Goal: Task Accomplishment & Management: Use online tool/utility

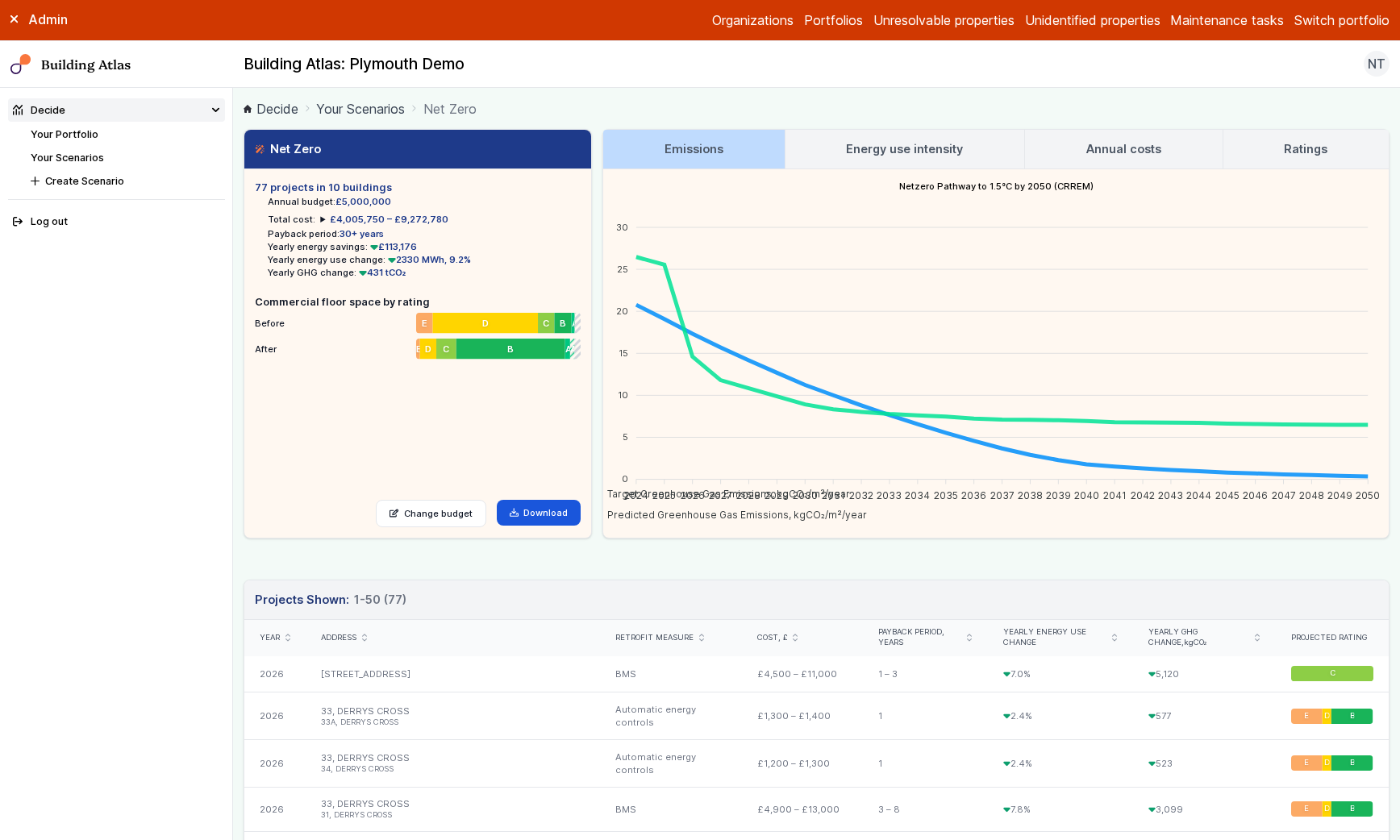
click at [357, 108] on link "Your Scenarios" at bounding box center [360, 108] width 89 height 19
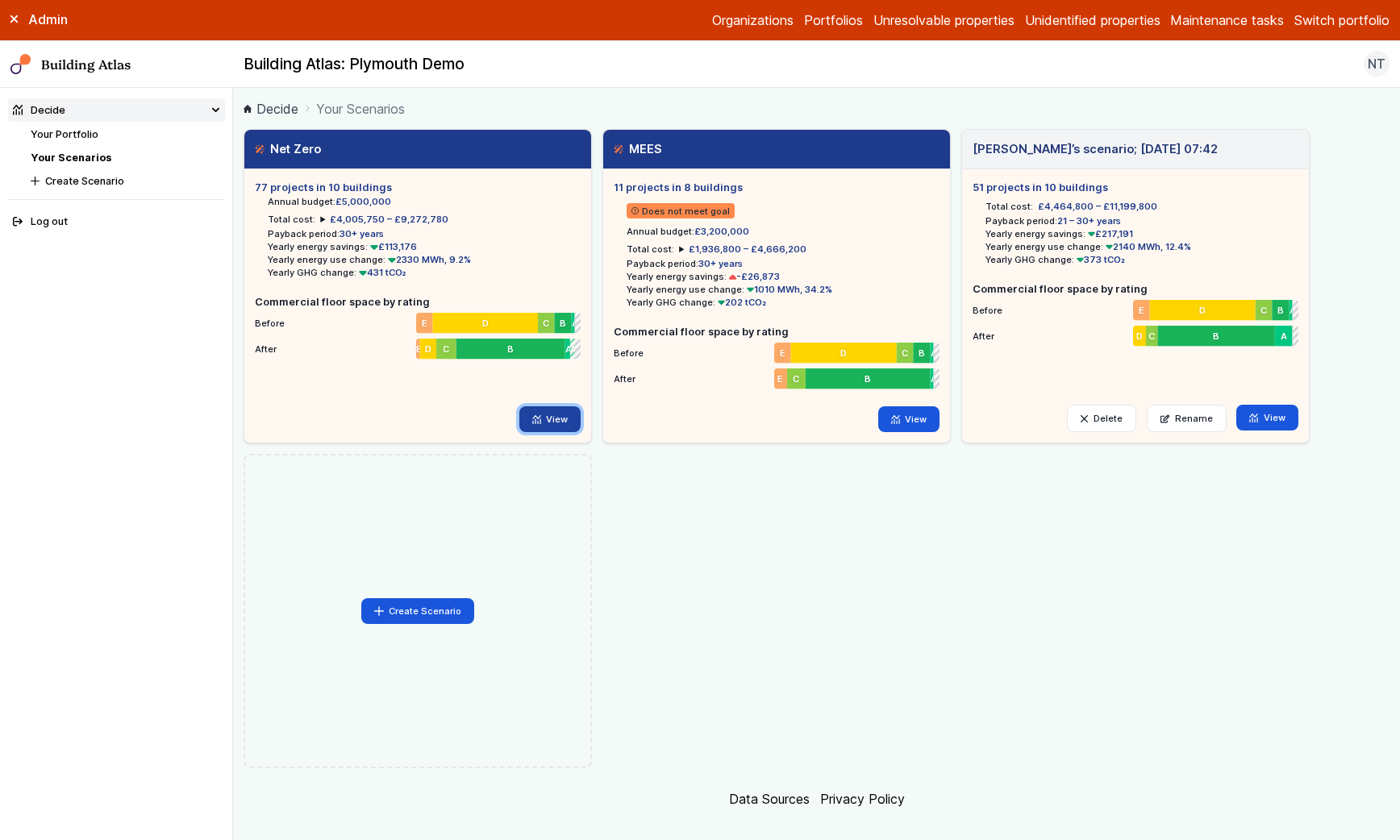
click at [558, 417] on link "View" at bounding box center [550, 419] width 62 height 26
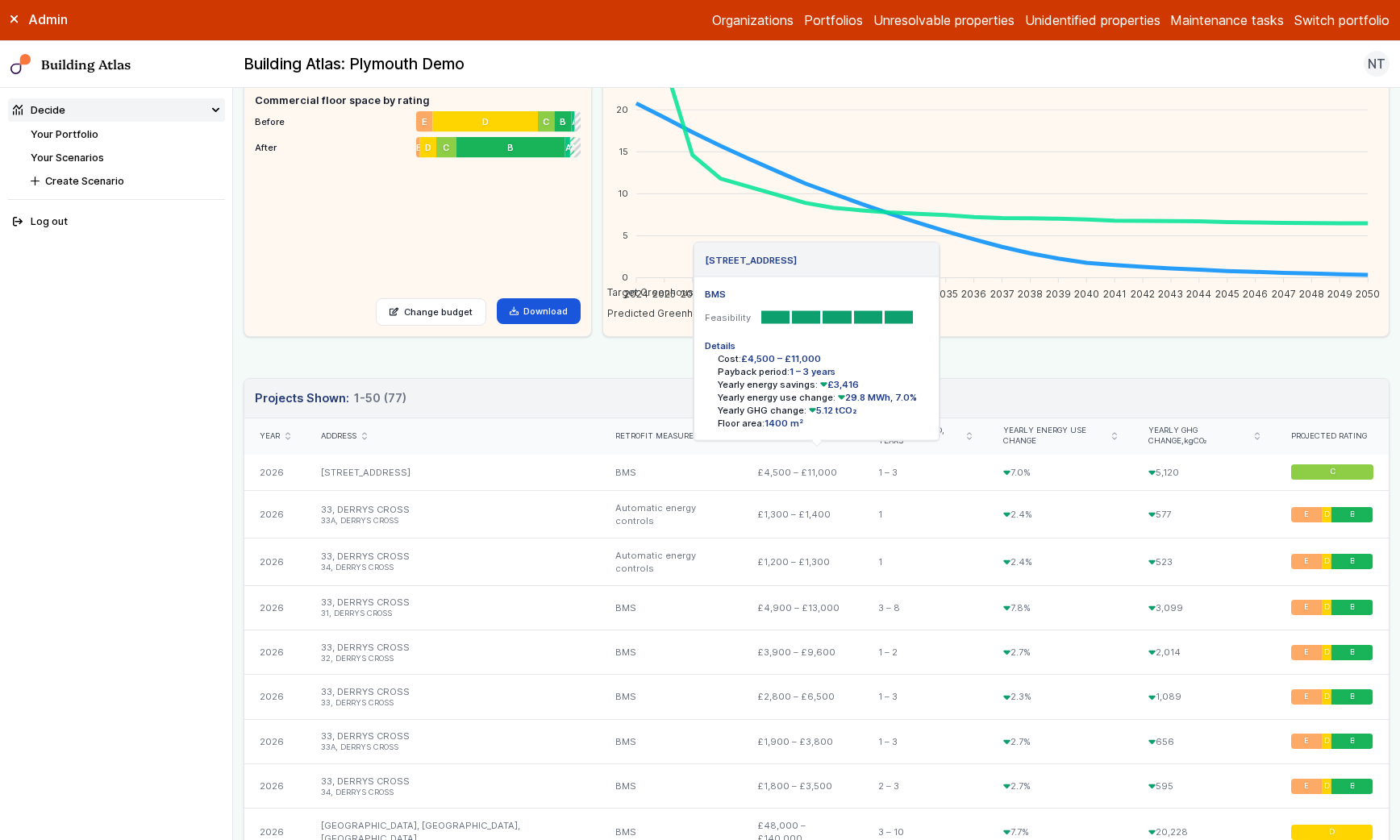
scroll to position [205, 0]
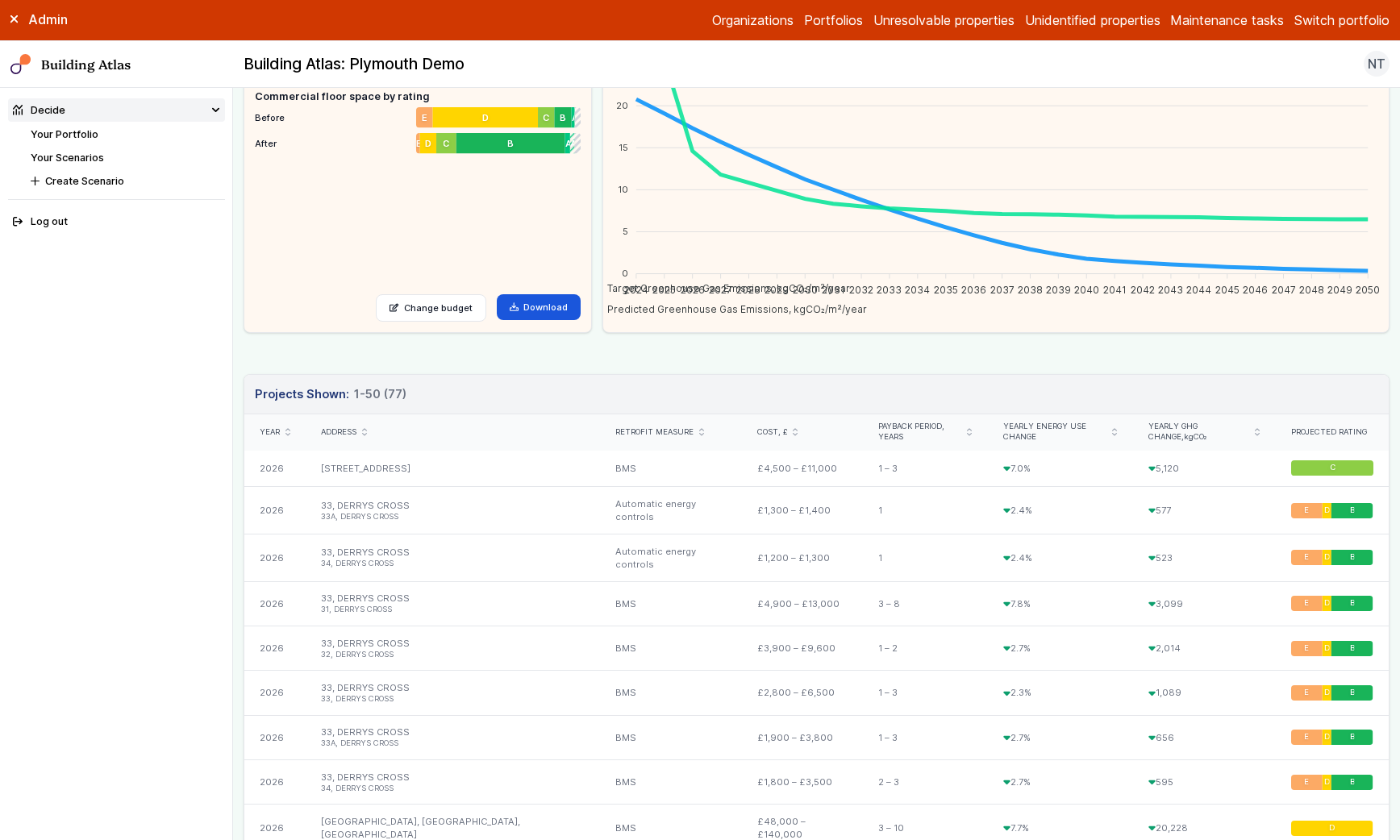
click at [367, 436] on div "Address" at bounding box center [452, 432] width 263 height 10
click at [365, 434] on icon "submit" at bounding box center [365, 432] width 4 height 7
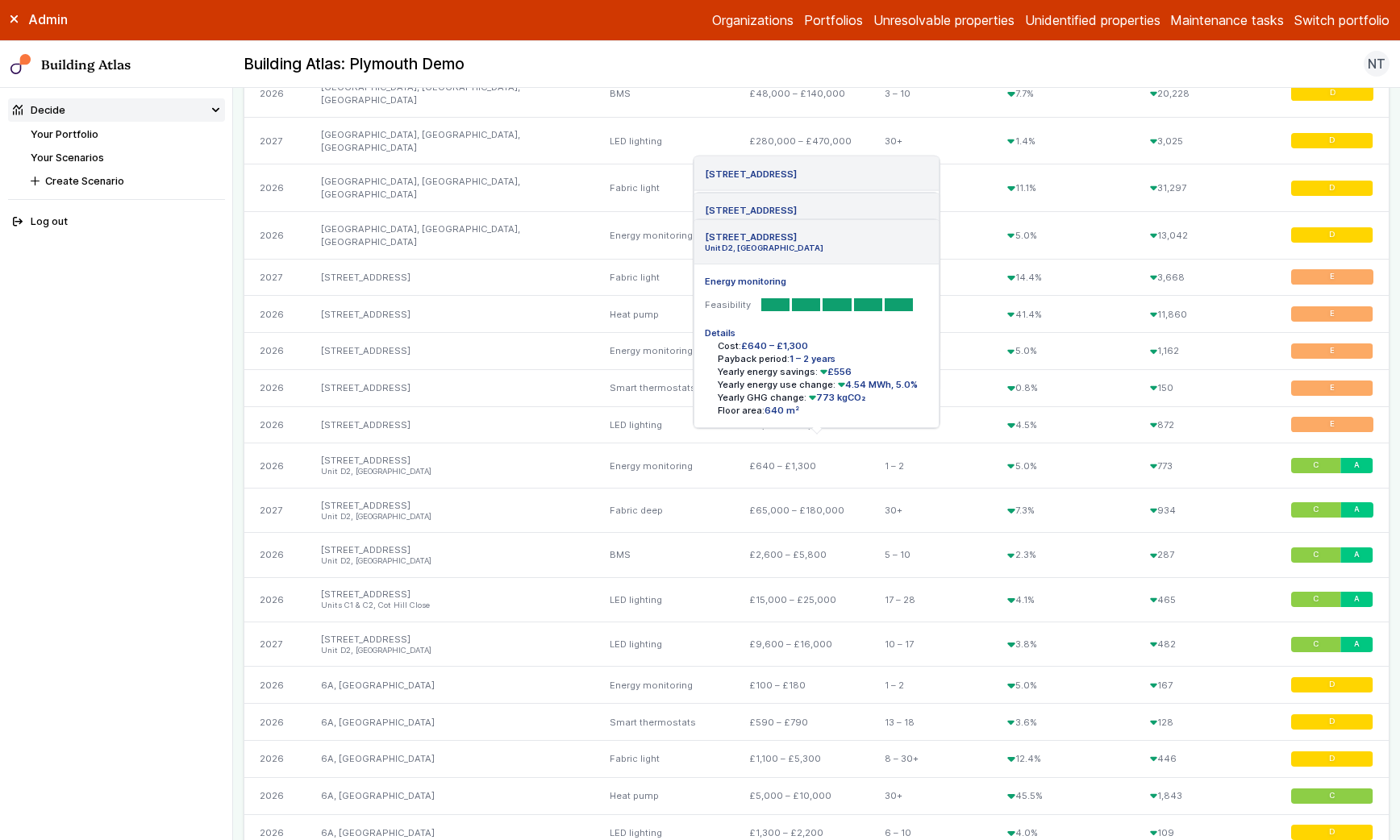
scroll to position [638, 0]
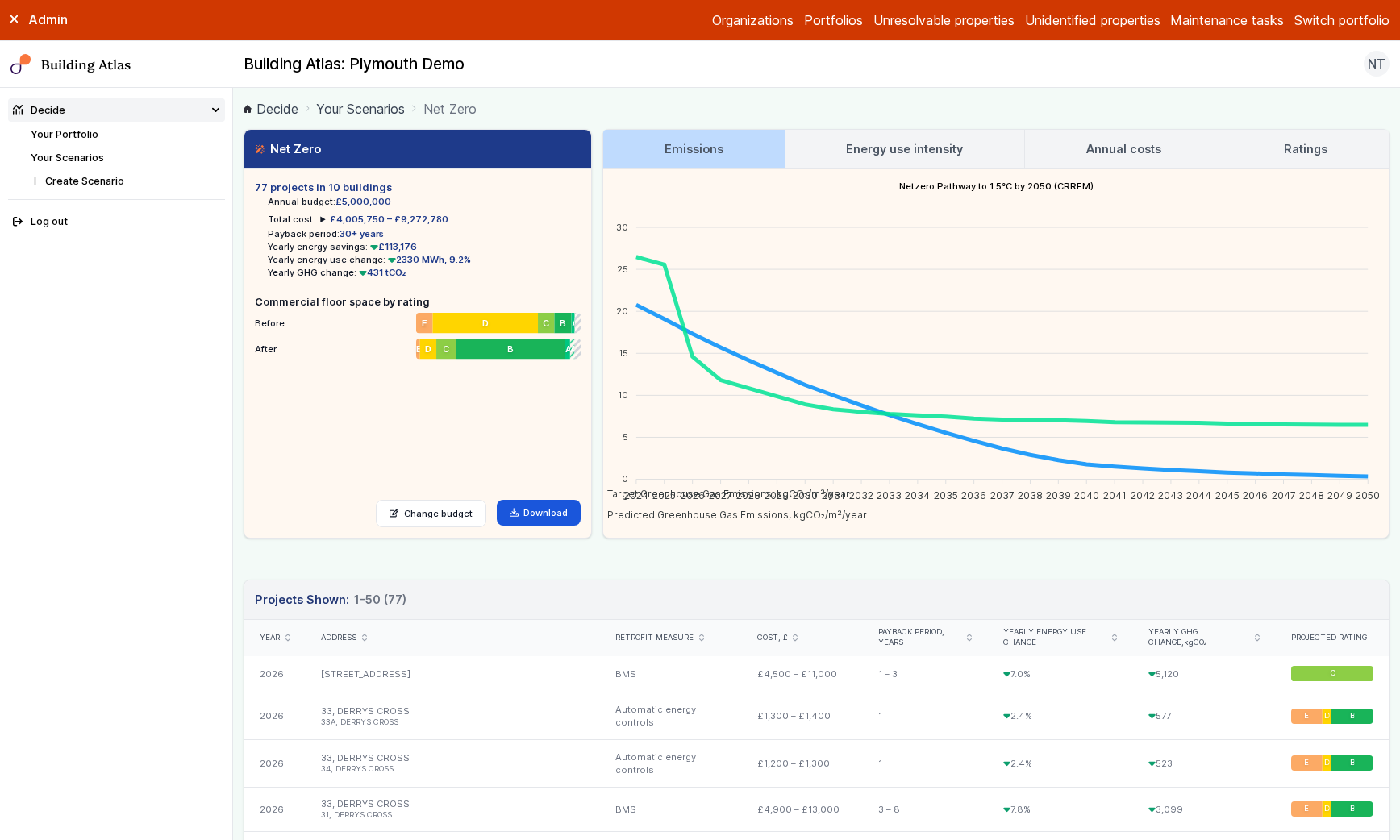
scroll to position [384, 0]
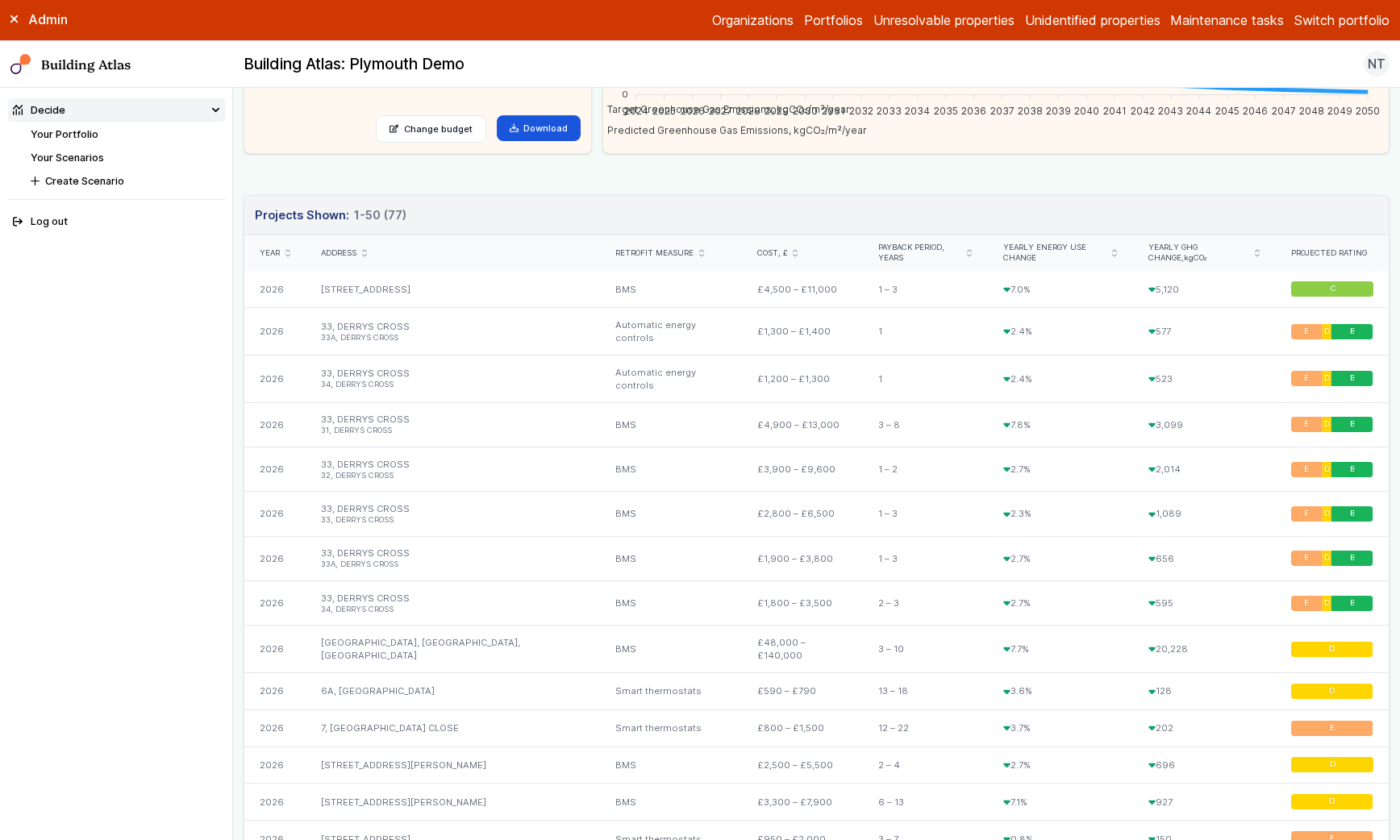
click at [364, 256] on icon "submit" at bounding box center [365, 253] width 4 height 7
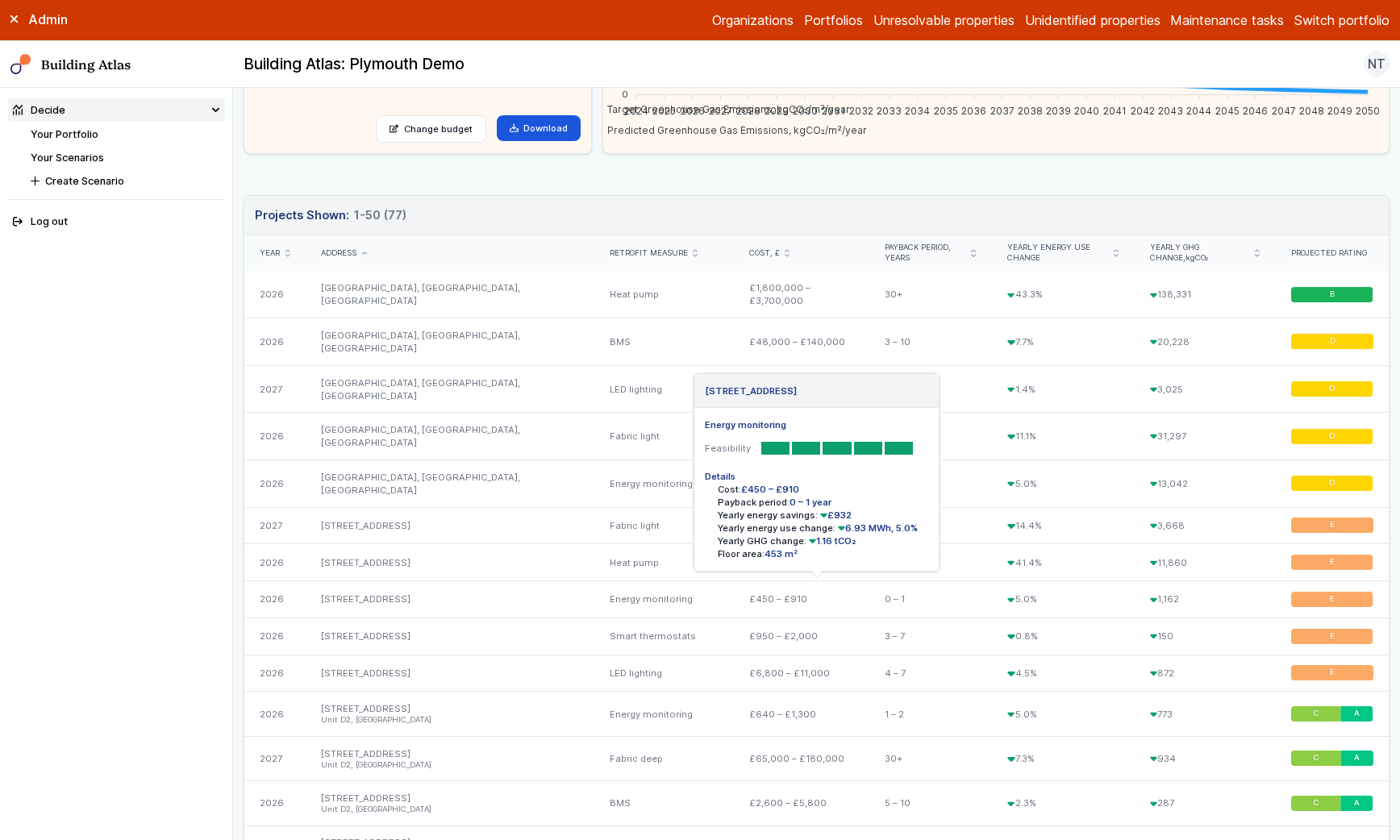
click at [385, 594] on link "[STREET_ADDRESS]" at bounding box center [365, 599] width 89 height 11
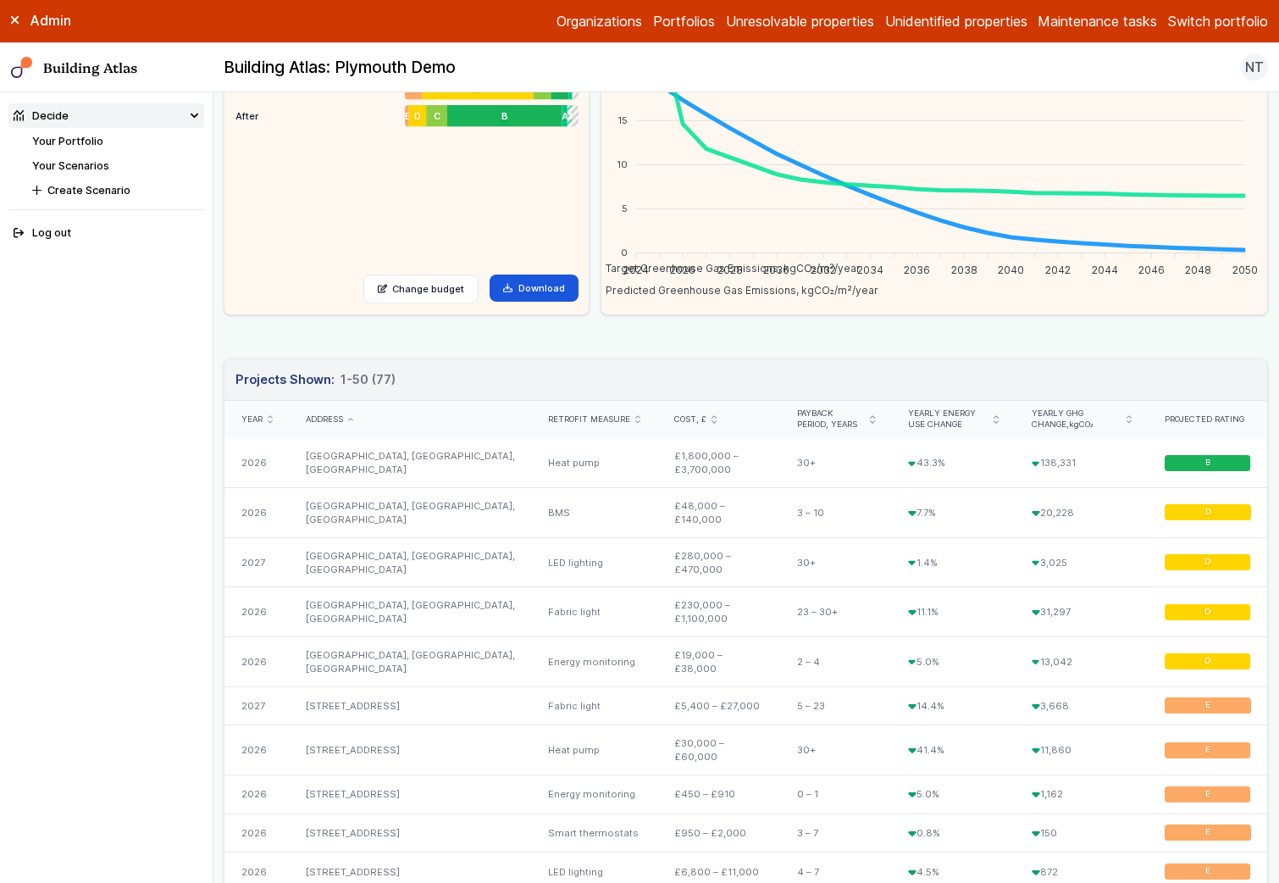
scroll to position [244, 0]
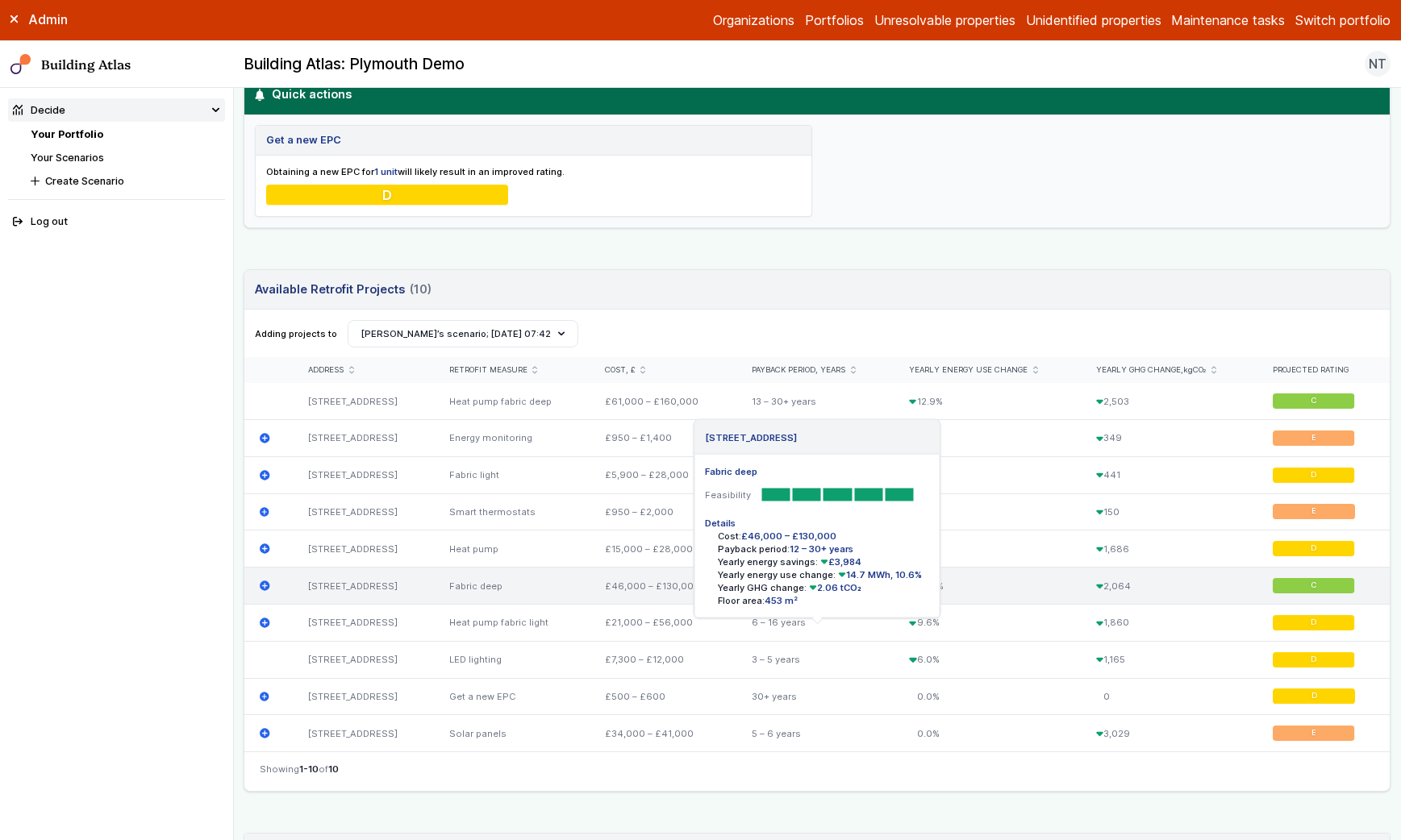
scroll to position [482, 0]
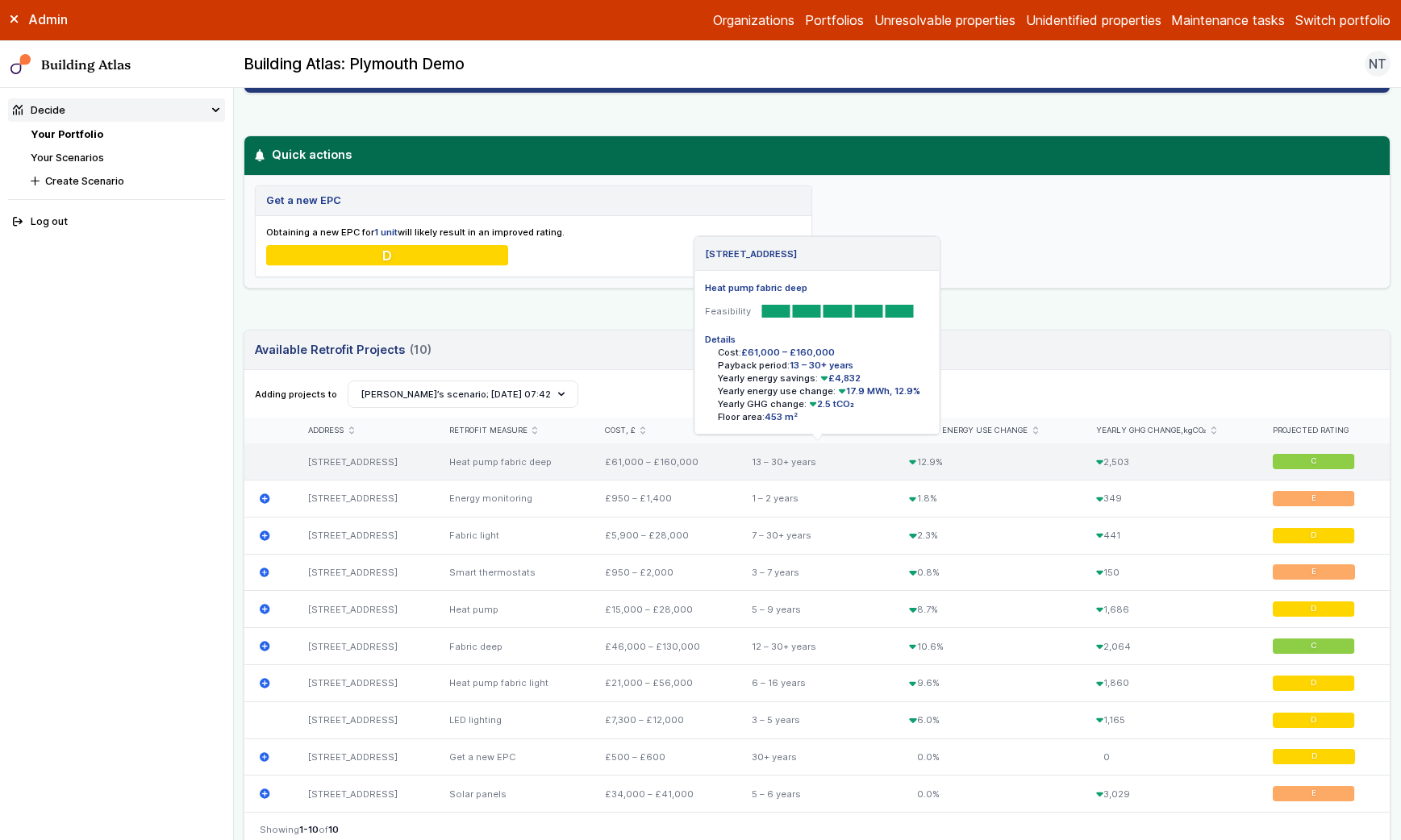
click at [559, 452] on div "Heat pump fabric deep" at bounding box center [511, 461] width 156 height 36
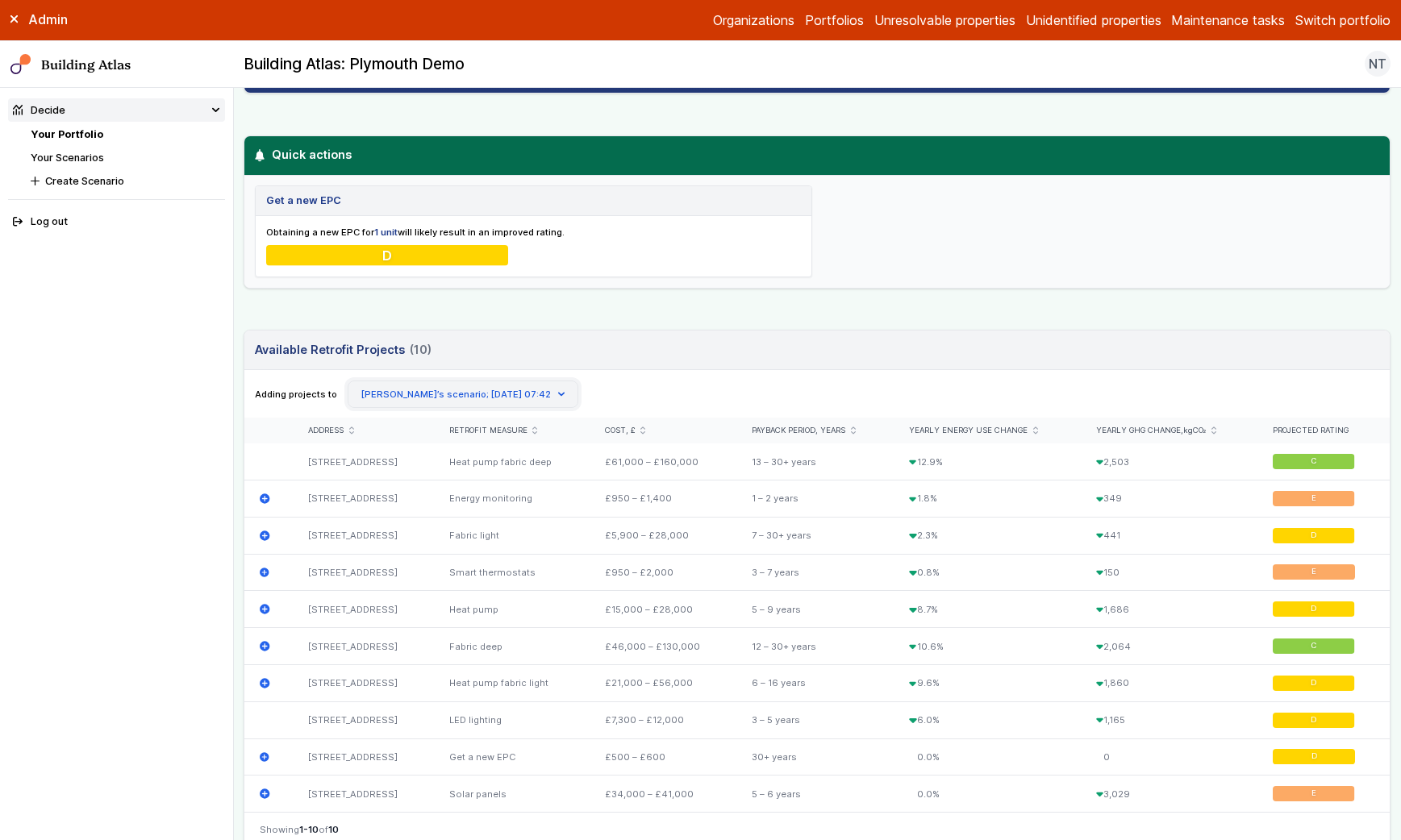
click at [429, 385] on button "[PERSON_NAME]’s scenario; [DATE] 07:42" at bounding box center [463, 394] width 231 height 28
click at [515, 313] on div "25, COBOURG STREET PLYMOUTH PL1 1SP Provided address: 25 Cobourg Street, PL1 1S…" at bounding box center [817, 517] width 1147 height 1739
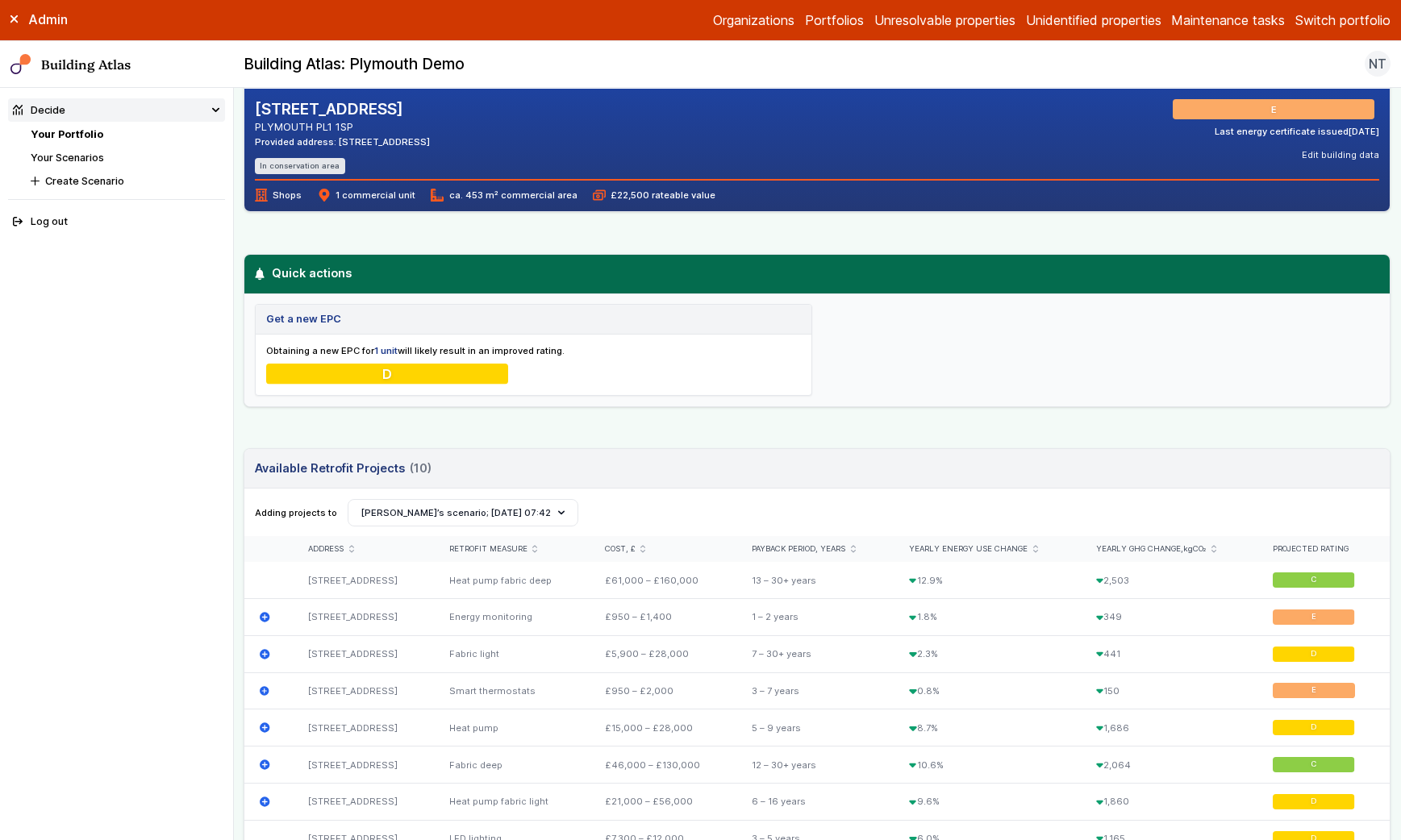
scroll to position [325, 0]
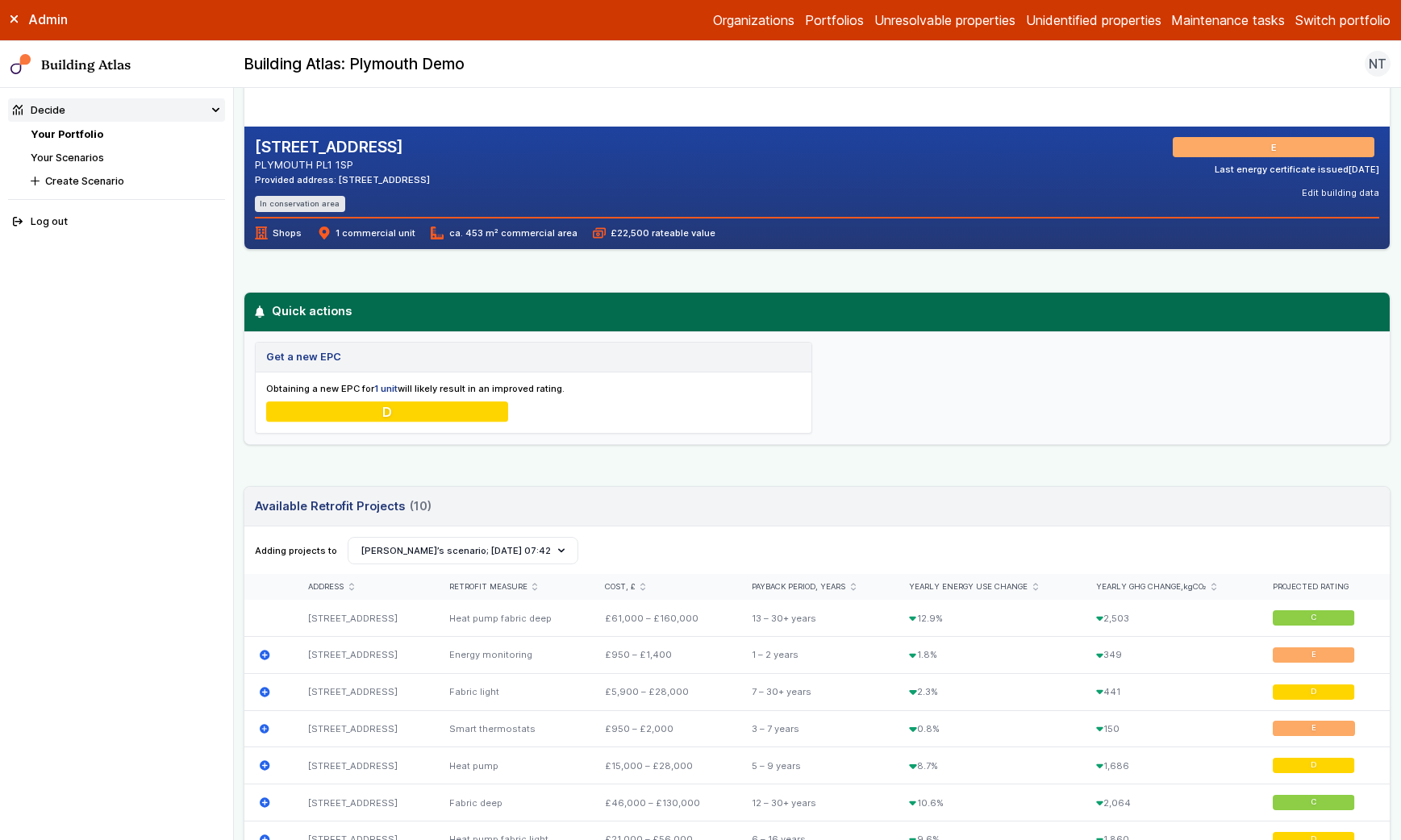
click at [76, 160] on link "Your Scenarios" at bounding box center [67, 157] width 73 height 12
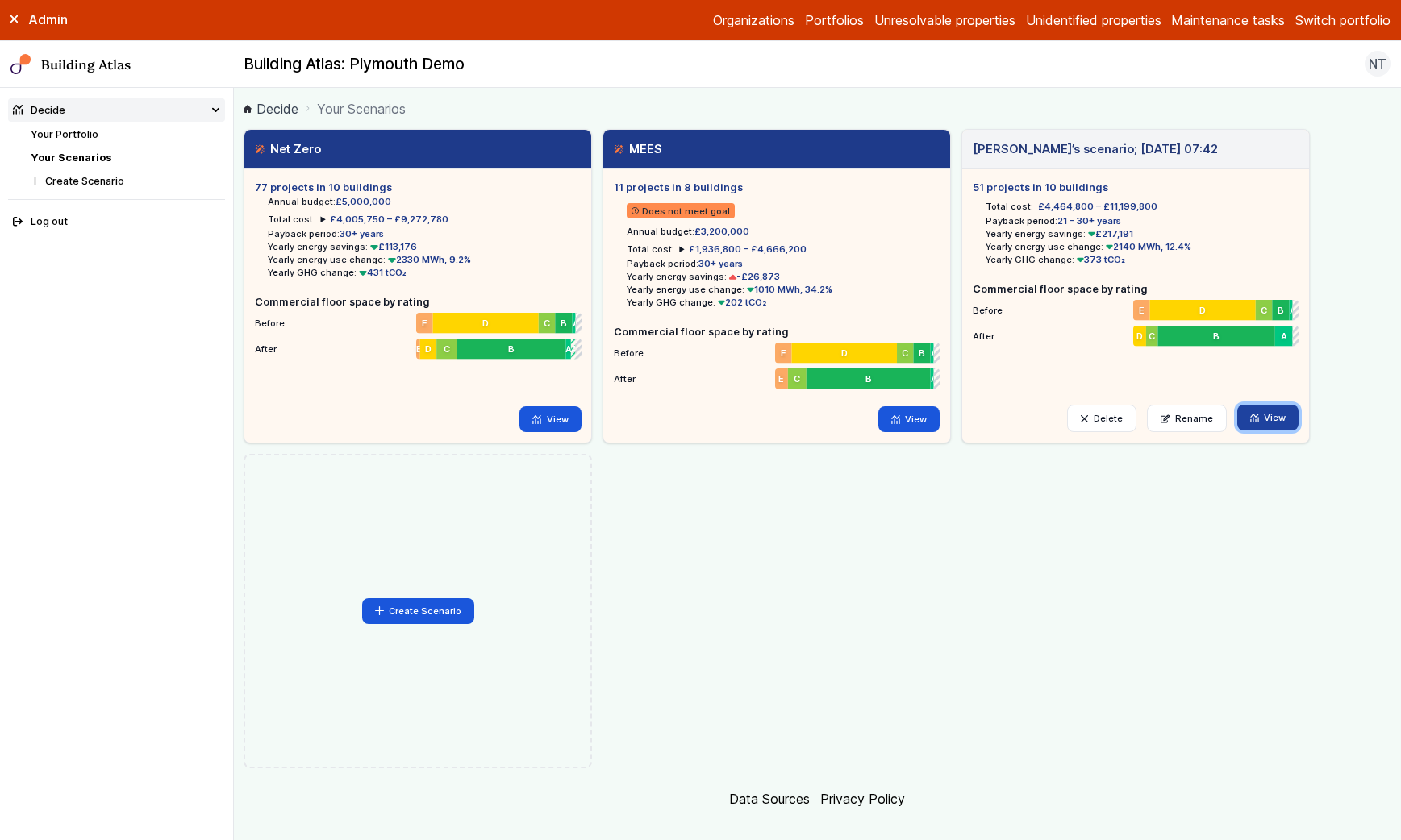
click at [1253, 417] on icon at bounding box center [1253, 418] width 8 height 8
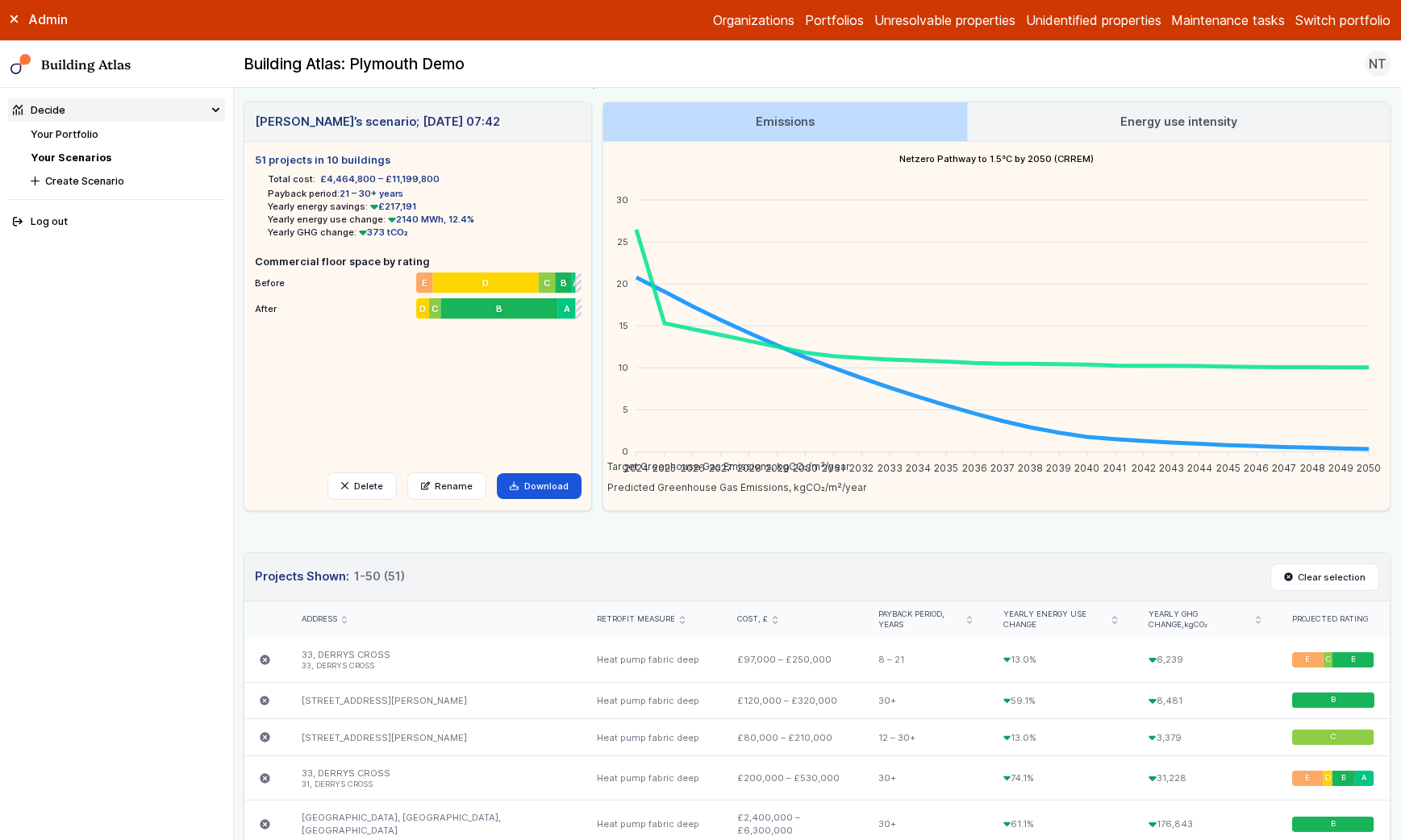
scroll to position [29, 0]
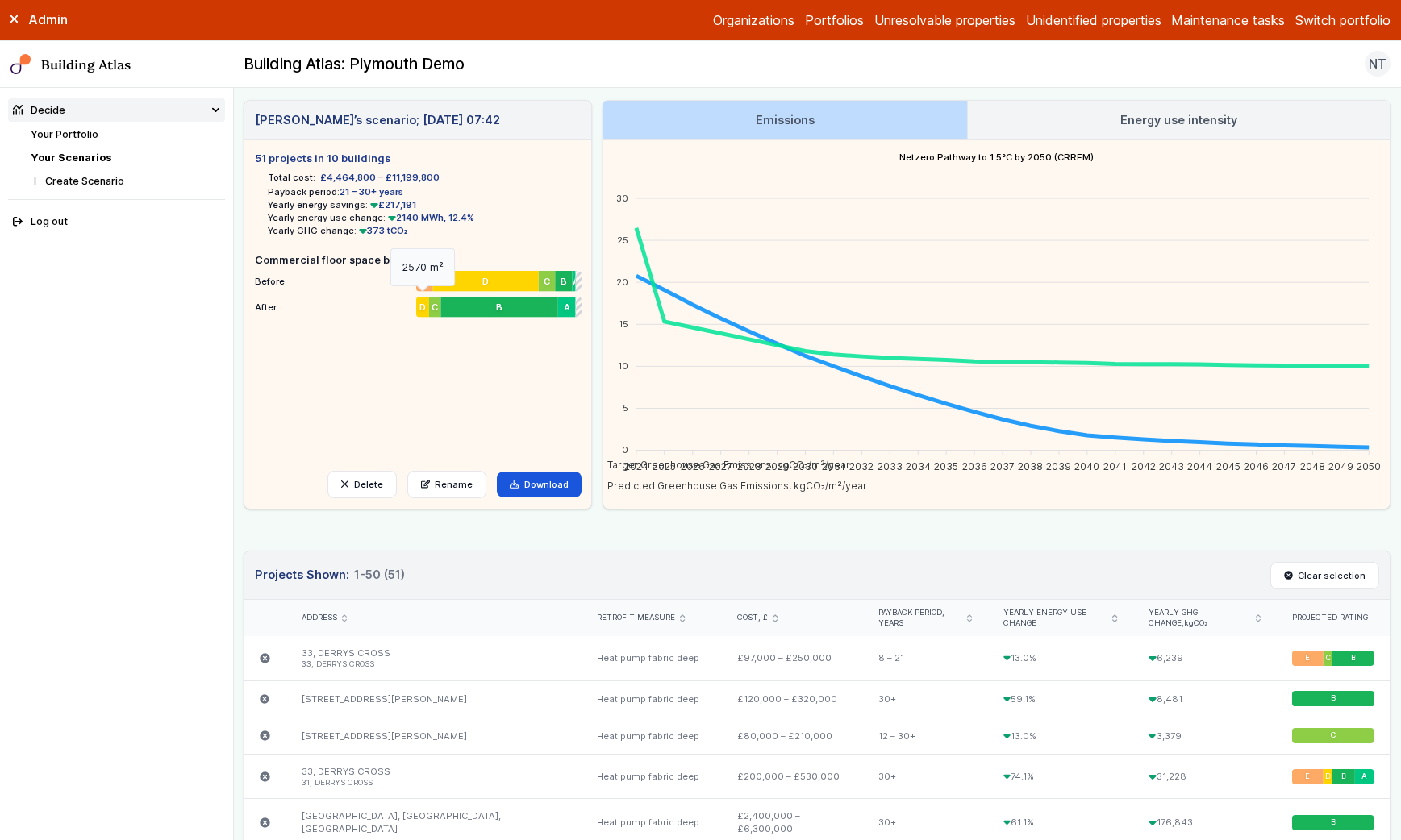
click at [420, 310] on span "D" at bounding box center [423, 307] width 7 height 13
click at [439, 392] on ul "51 projects in 10 buildings Total cost: £4,464,800 – £11,199,800 Payback period…" at bounding box center [418, 300] width 326 height 299
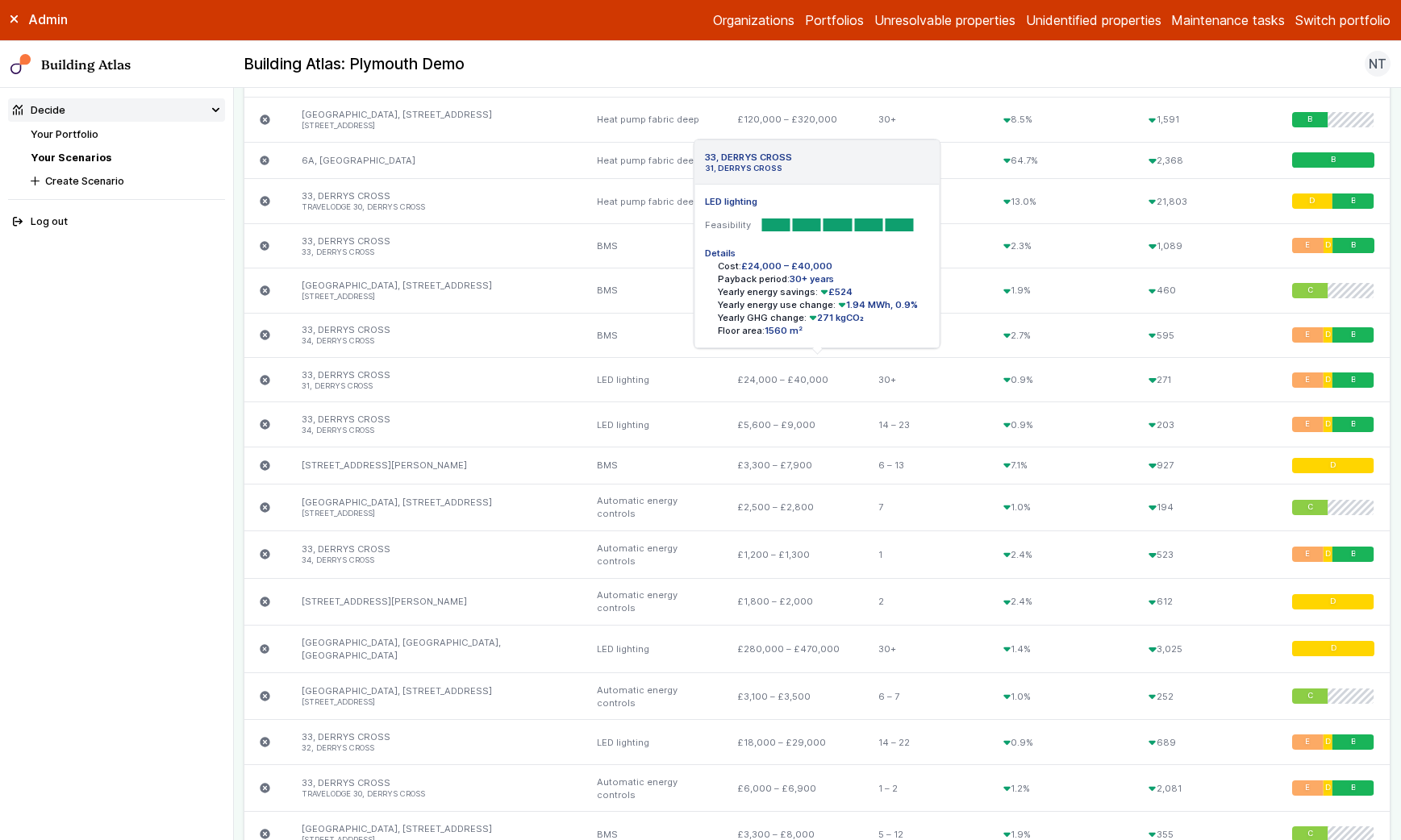
scroll to position [1020, 0]
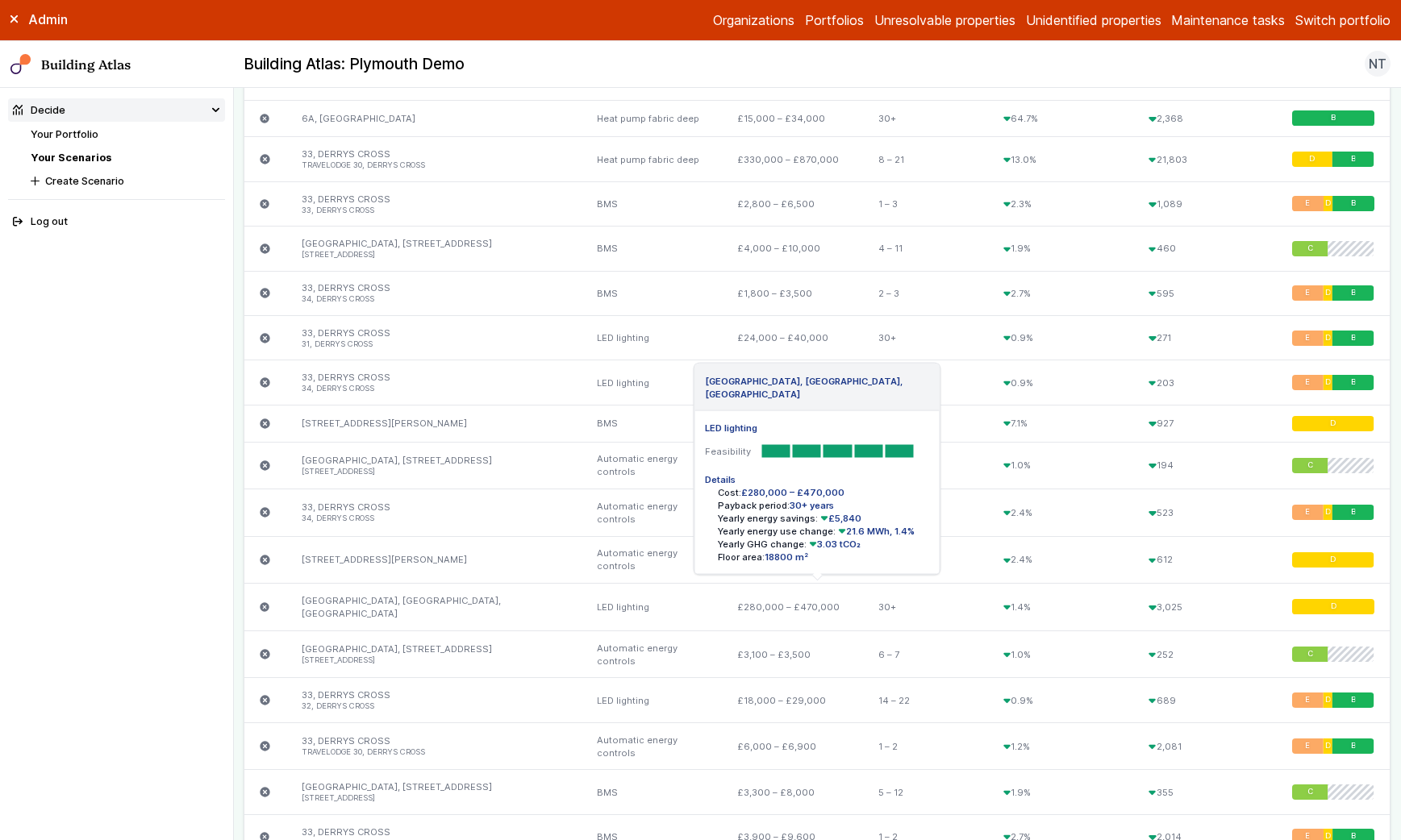
click at [388, 605] on link "[GEOGRAPHIC_DATA], [GEOGRAPHIC_DATA], [GEOGRAPHIC_DATA]" at bounding box center [401, 606] width 199 height 24
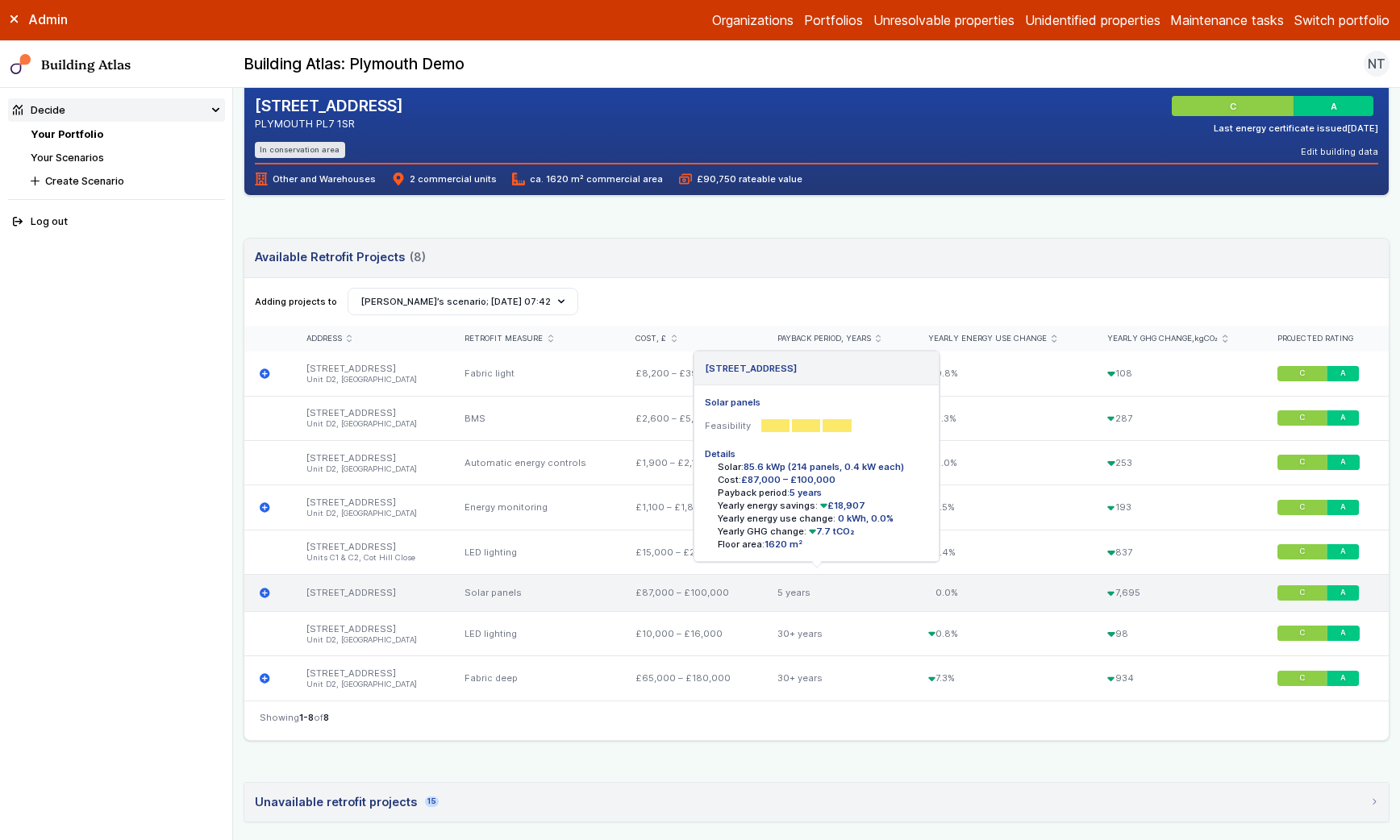
scroll to position [371, 0]
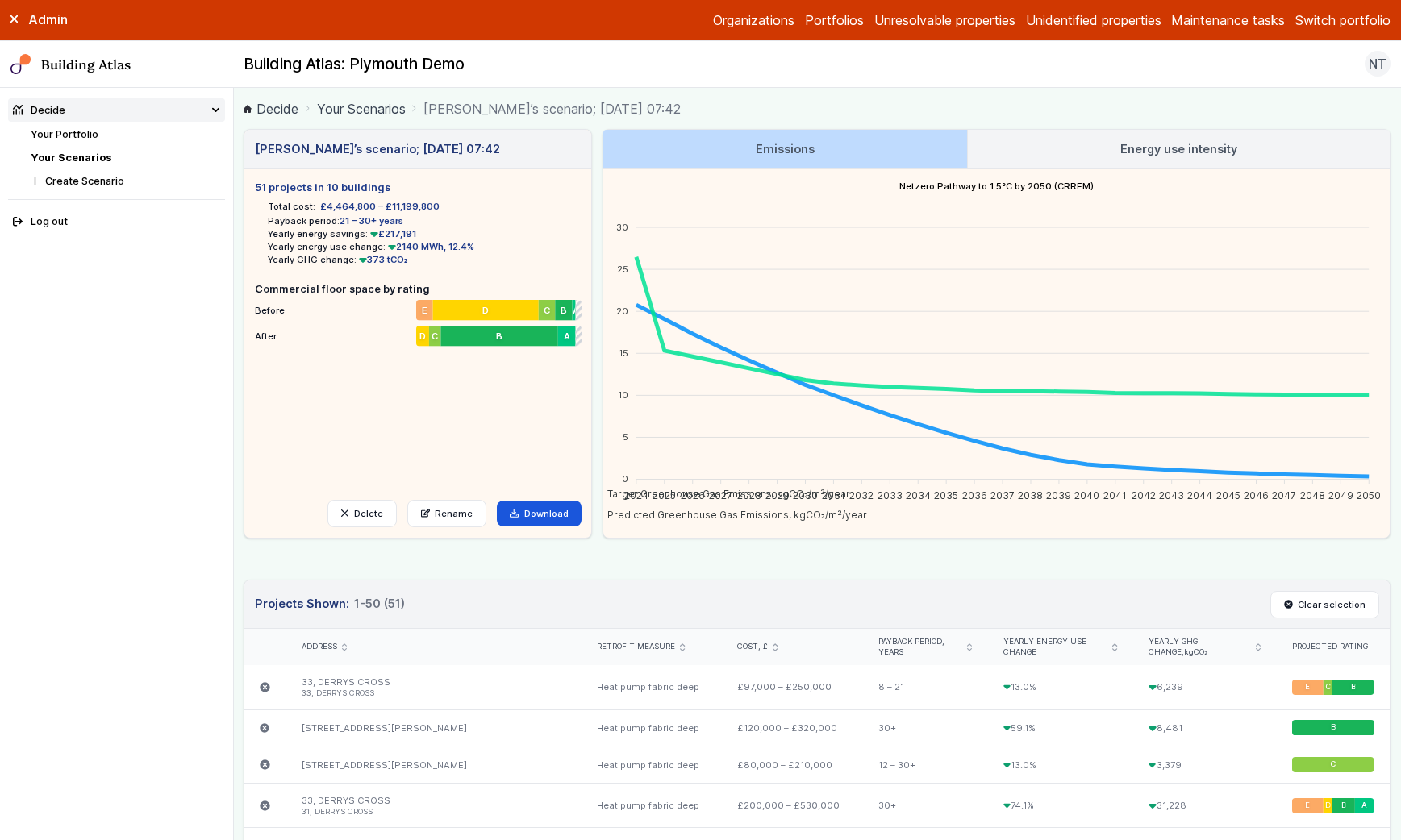
click at [87, 157] on link "Your Scenarios" at bounding box center [70, 157] width 81 height 12
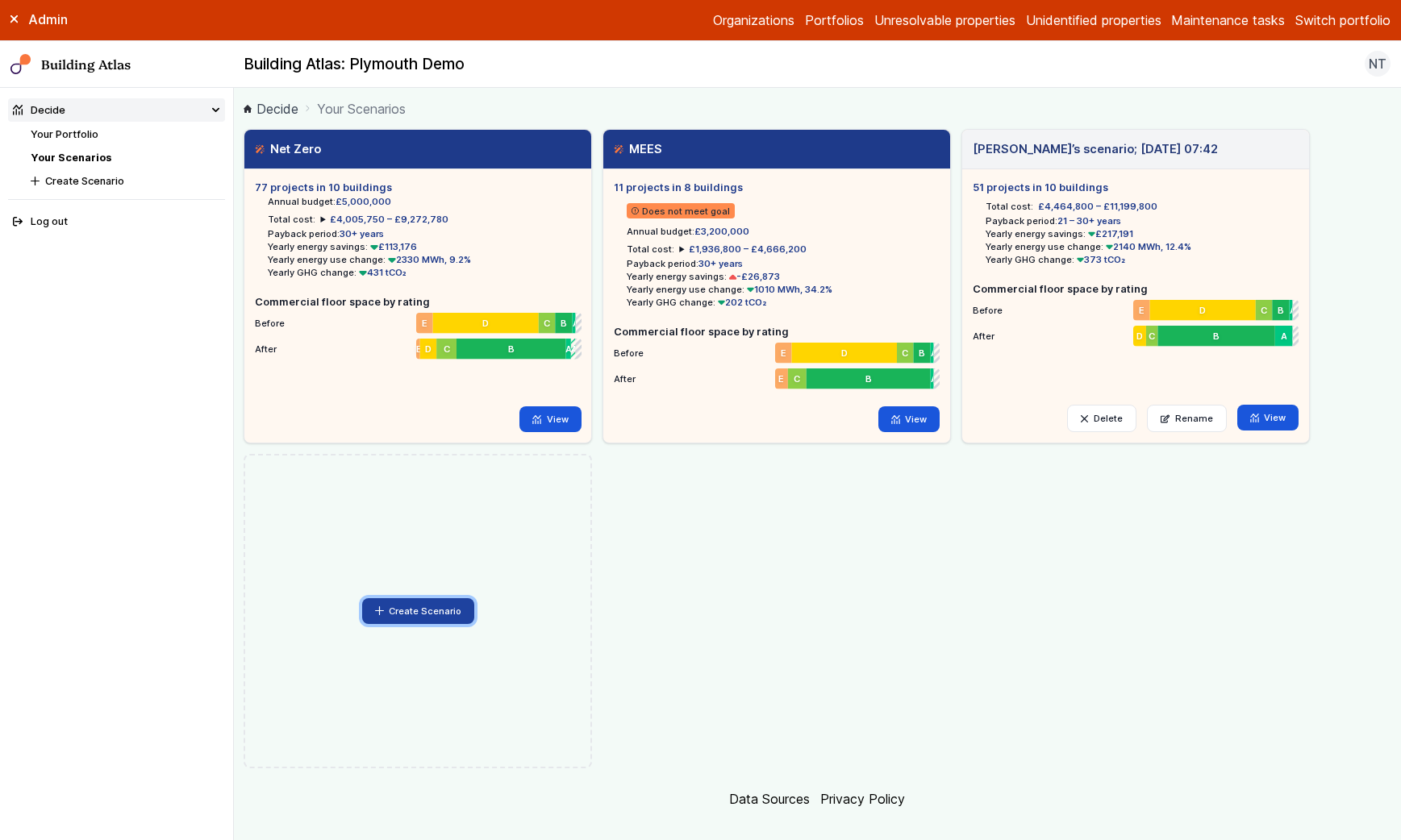
click at [409, 605] on button "Create Scenario" at bounding box center [418, 611] width 113 height 26
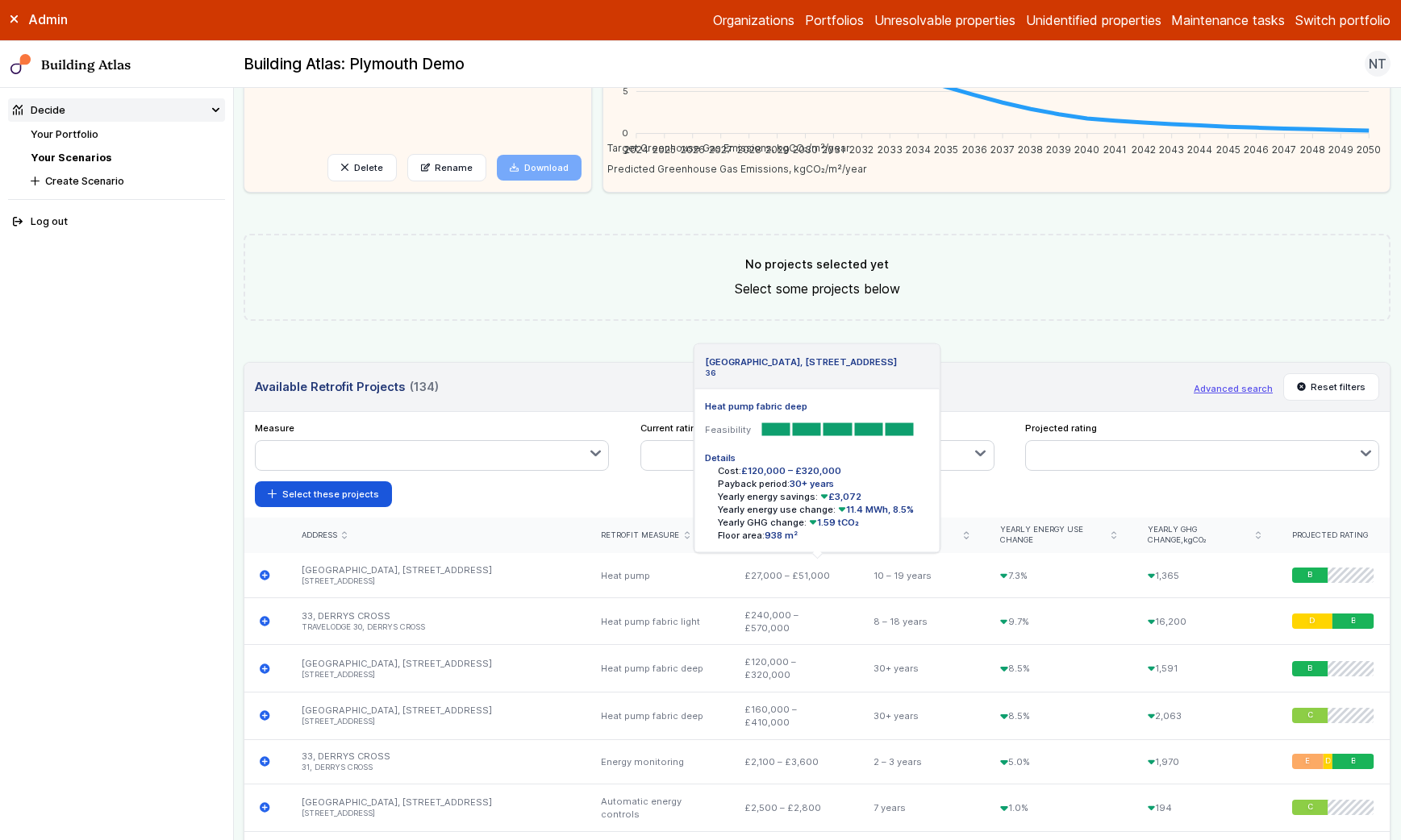
scroll to position [426, 0]
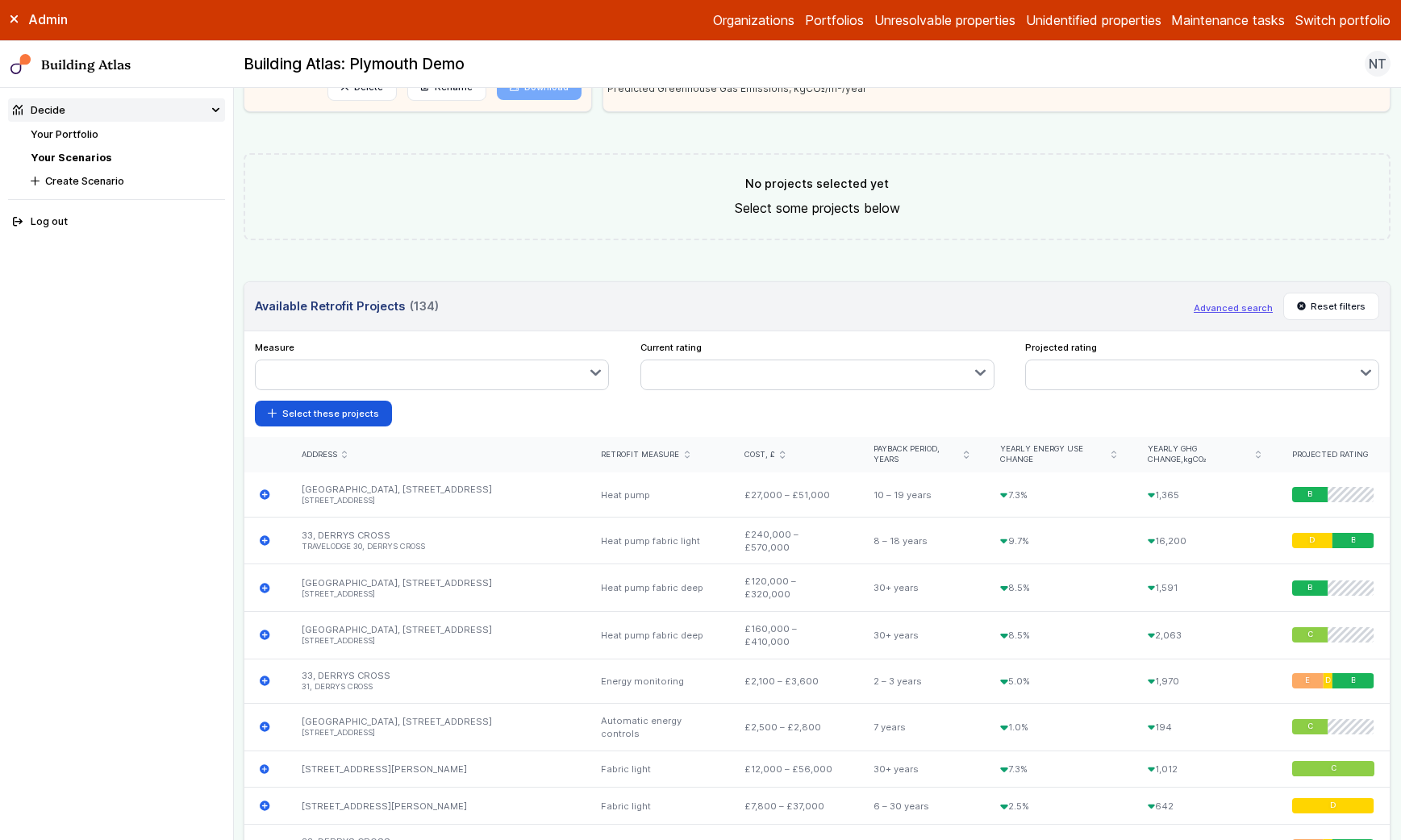
click at [494, 375] on button "button" at bounding box center [432, 375] width 352 height 29
click at [0, 0] on span "Heat pump fabric deep" at bounding box center [0, 0] width 0 height 0
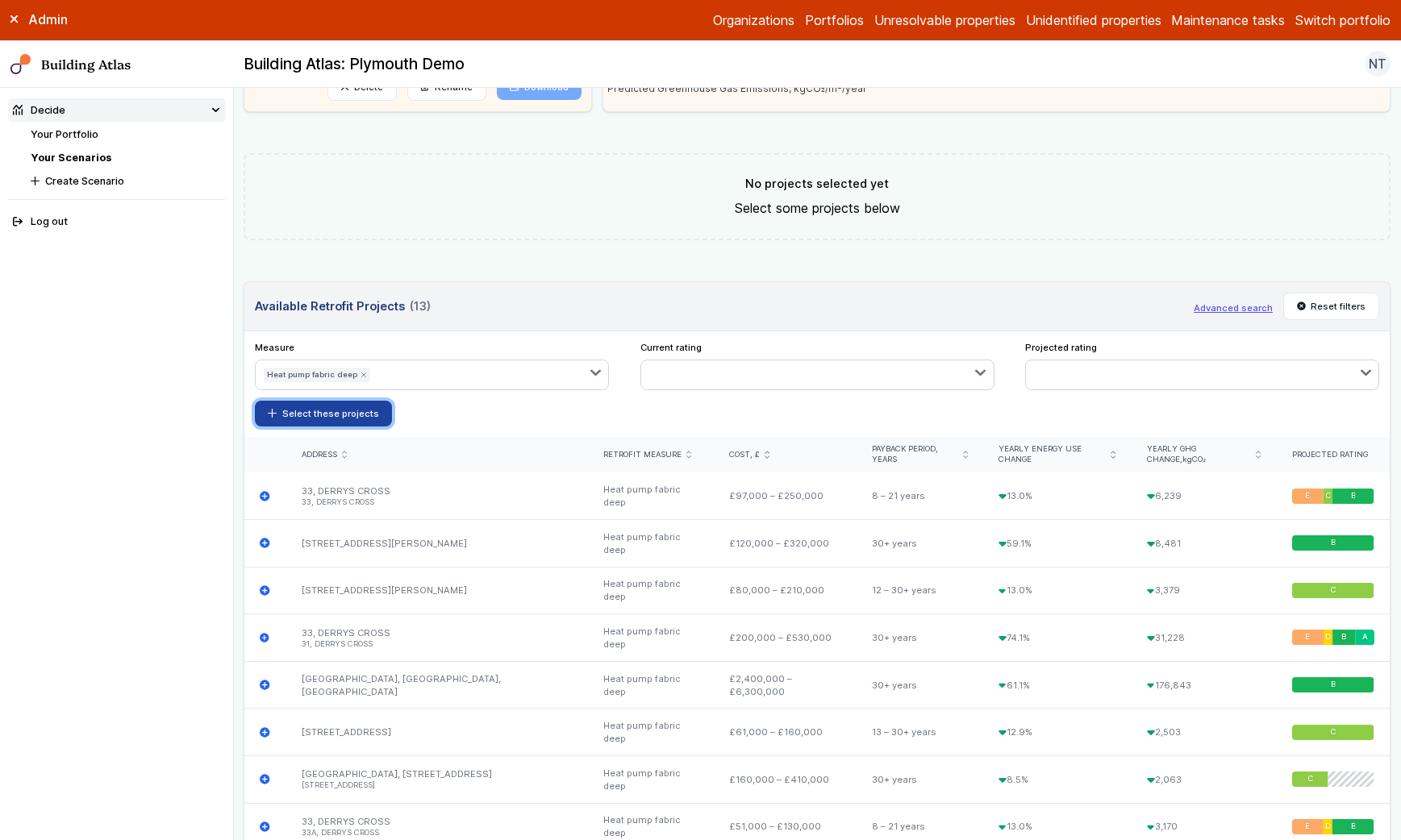
click at [276, 415] on icon "submit" at bounding box center [271, 413] width 9 height 9
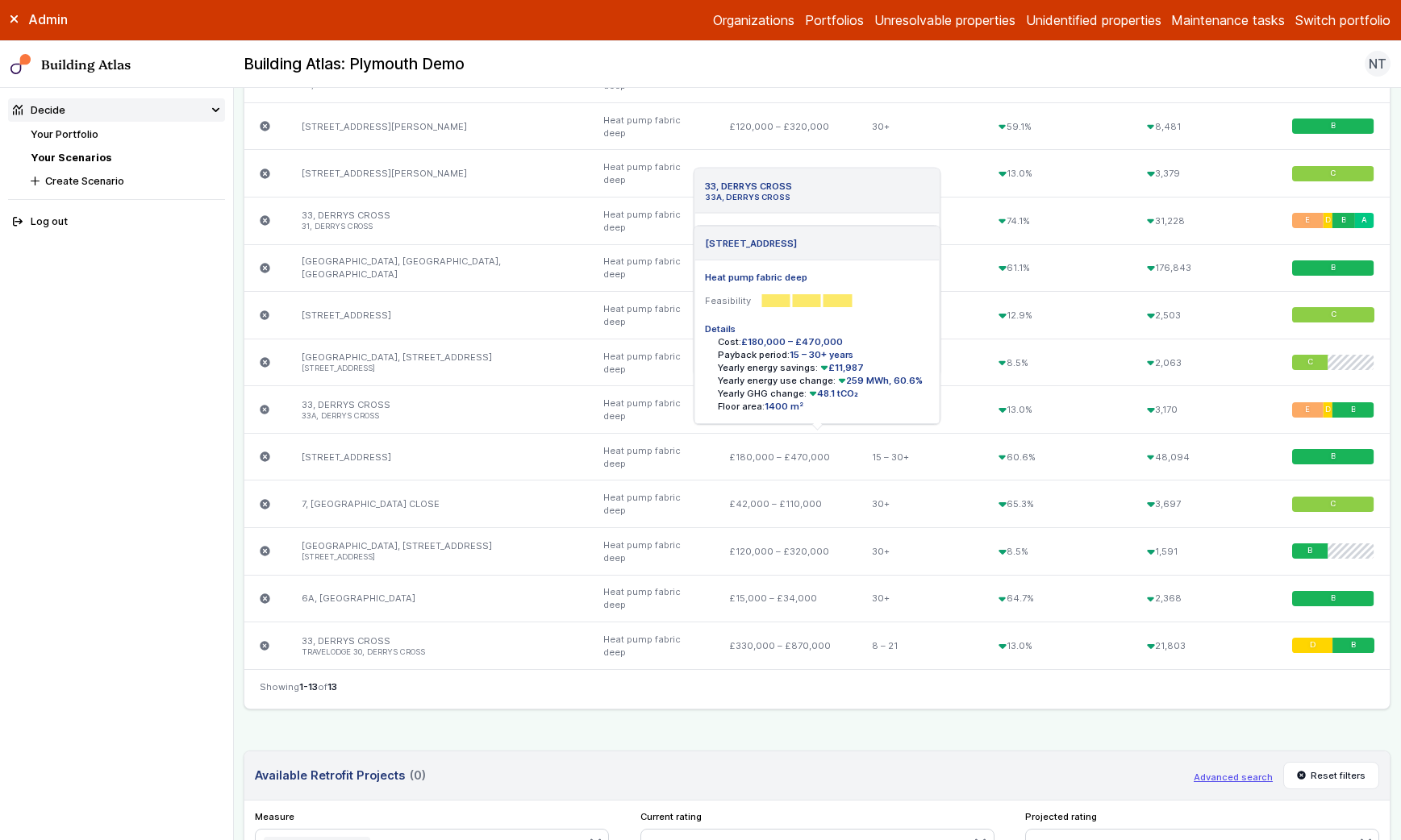
scroll to position [796, 0]
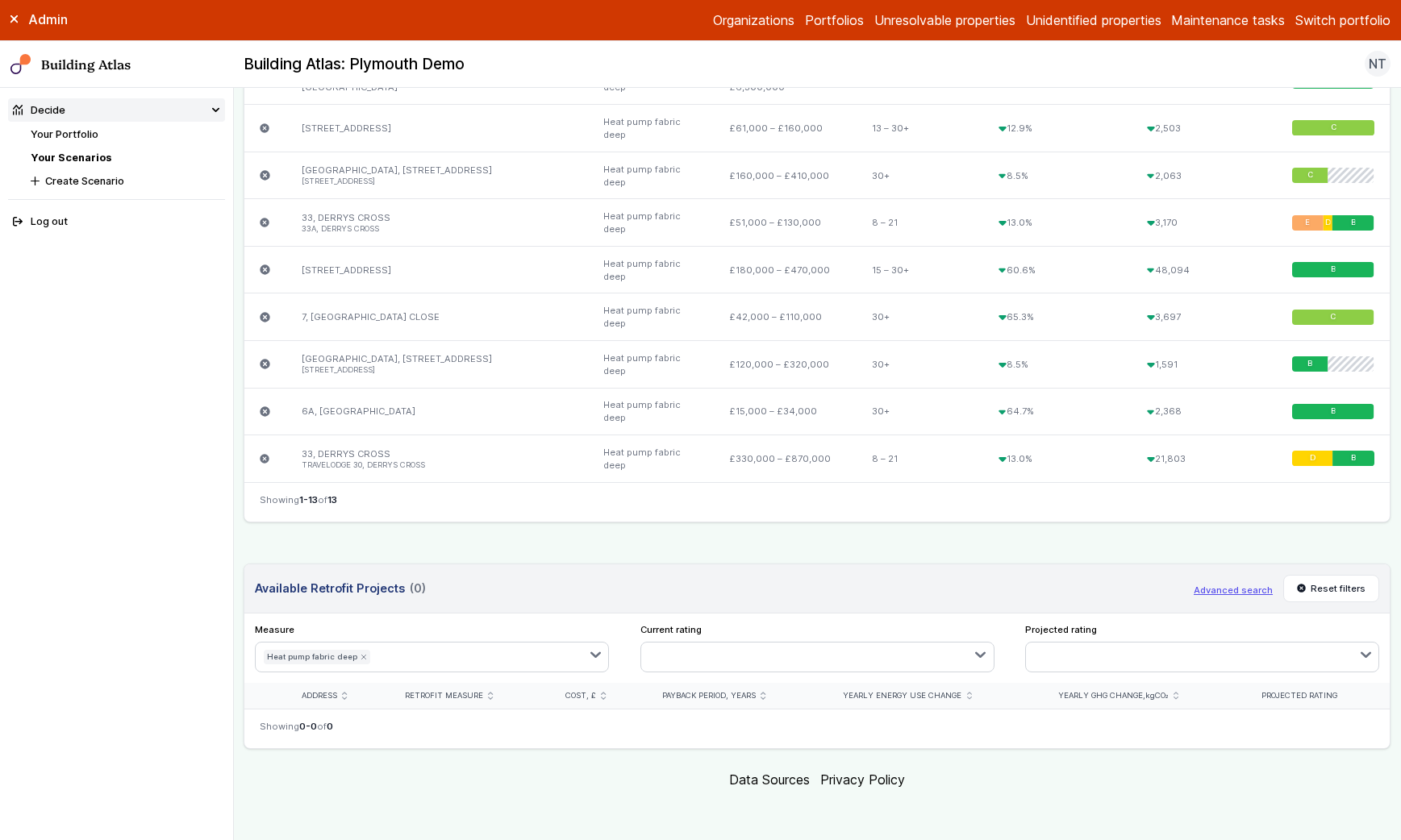
click at [419, 655] on button "button" at bounding box center [492, 656] width 229 height 29
click at [0, 0] on span "Heat pump" at bounding box center [0, 0] width 0 height 0
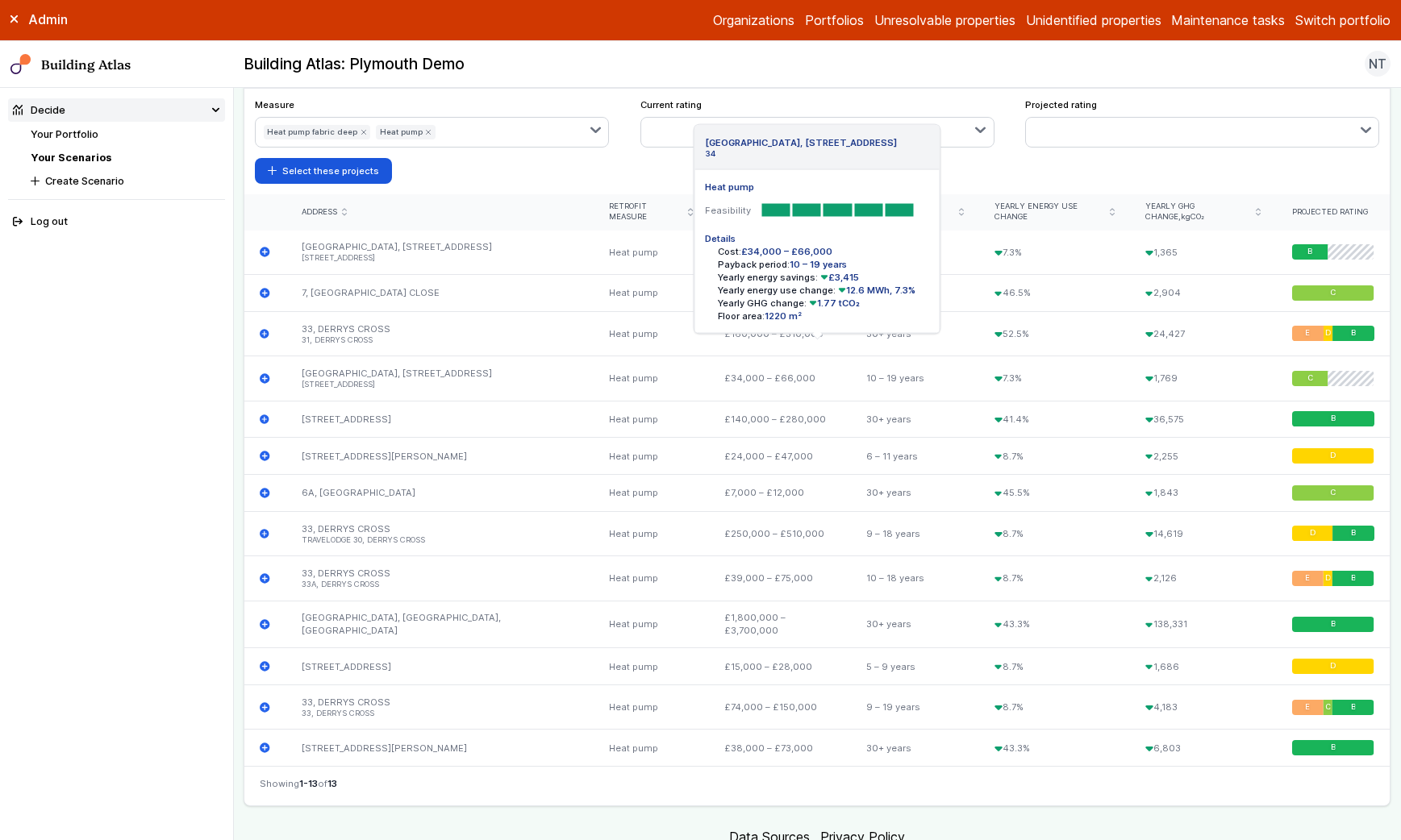
scroll to position [1325, 0]
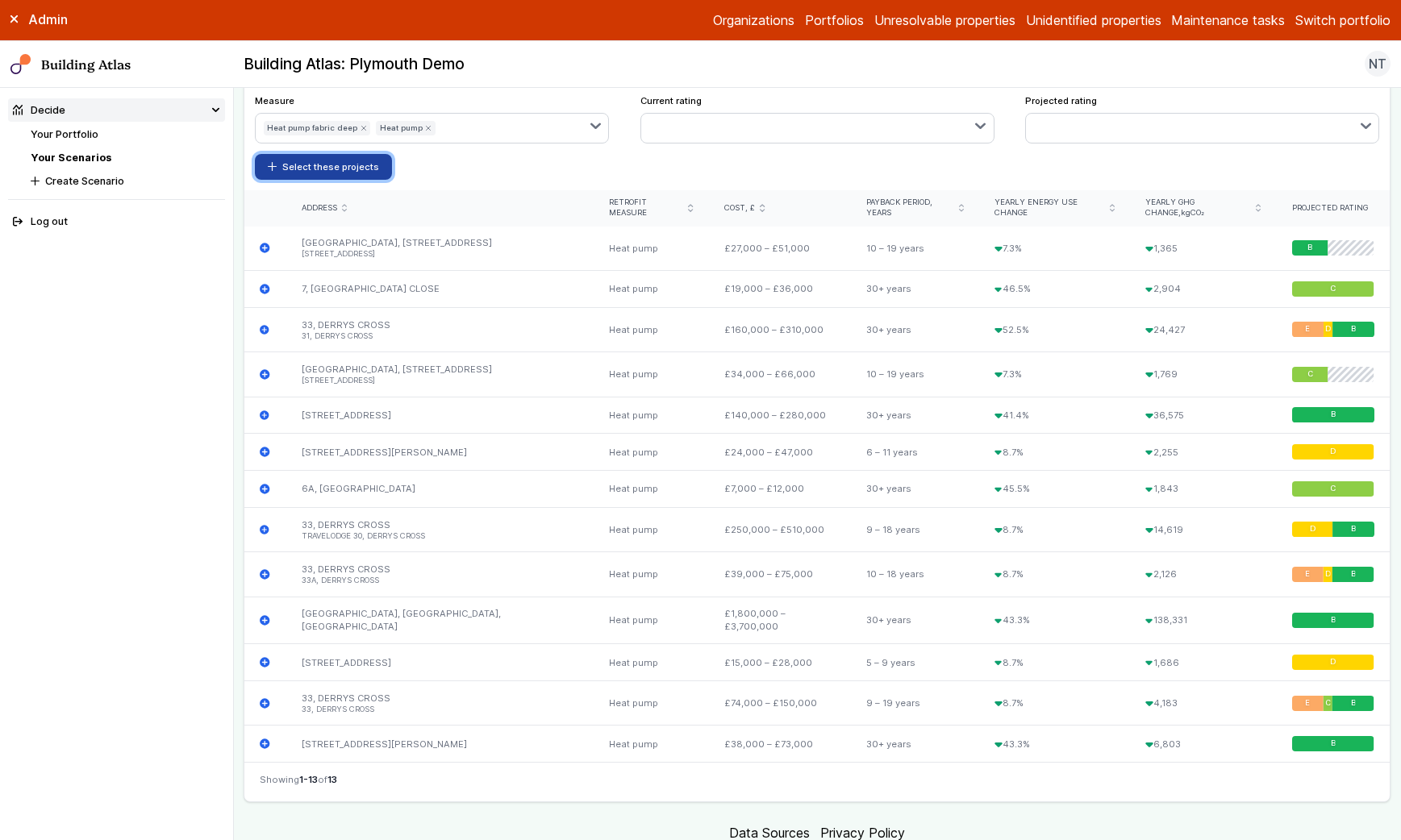
click at [341, 166] on button "Select these projects" at bounding box center [324, 166] width 137 height 26
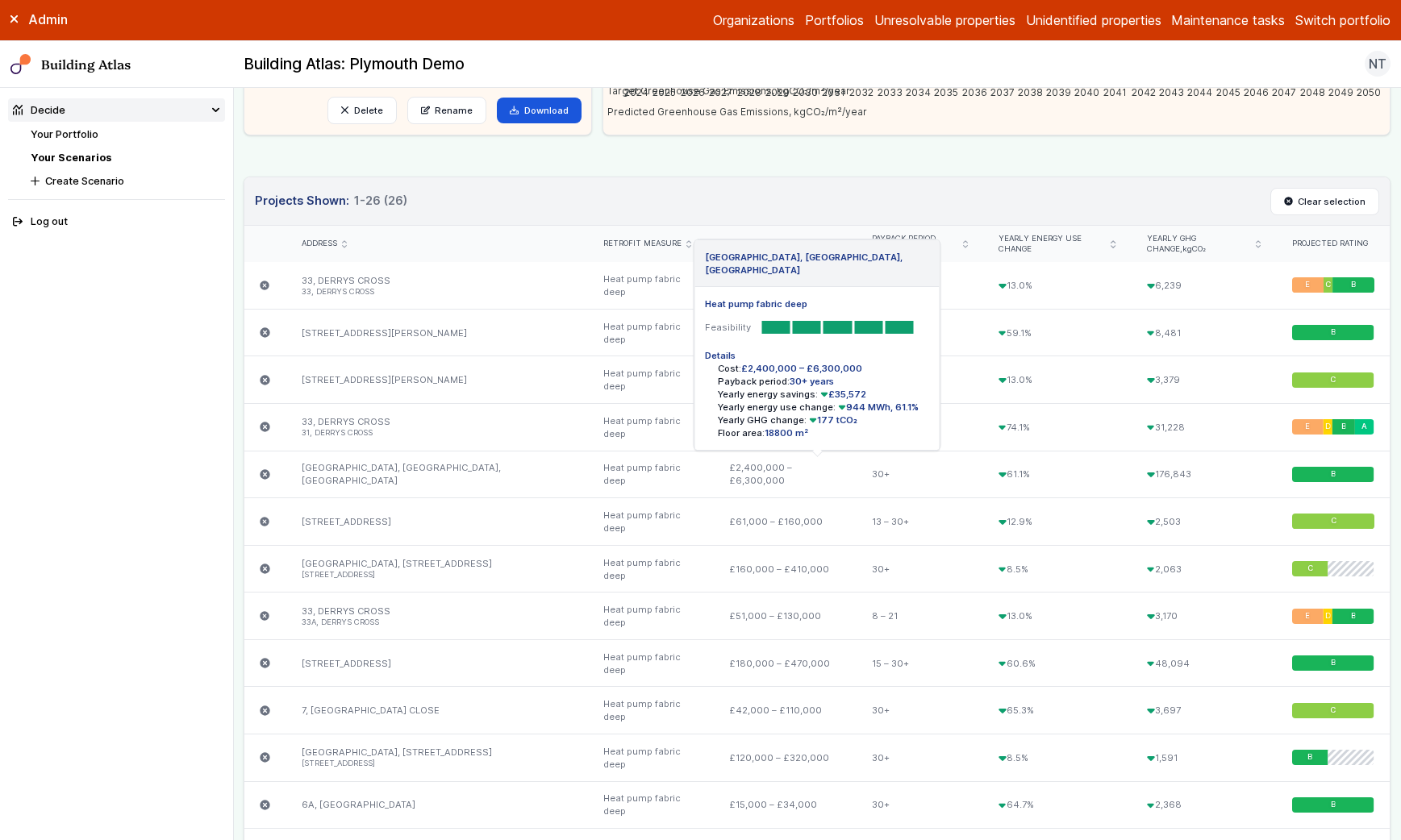
scroll to position [394, 0]
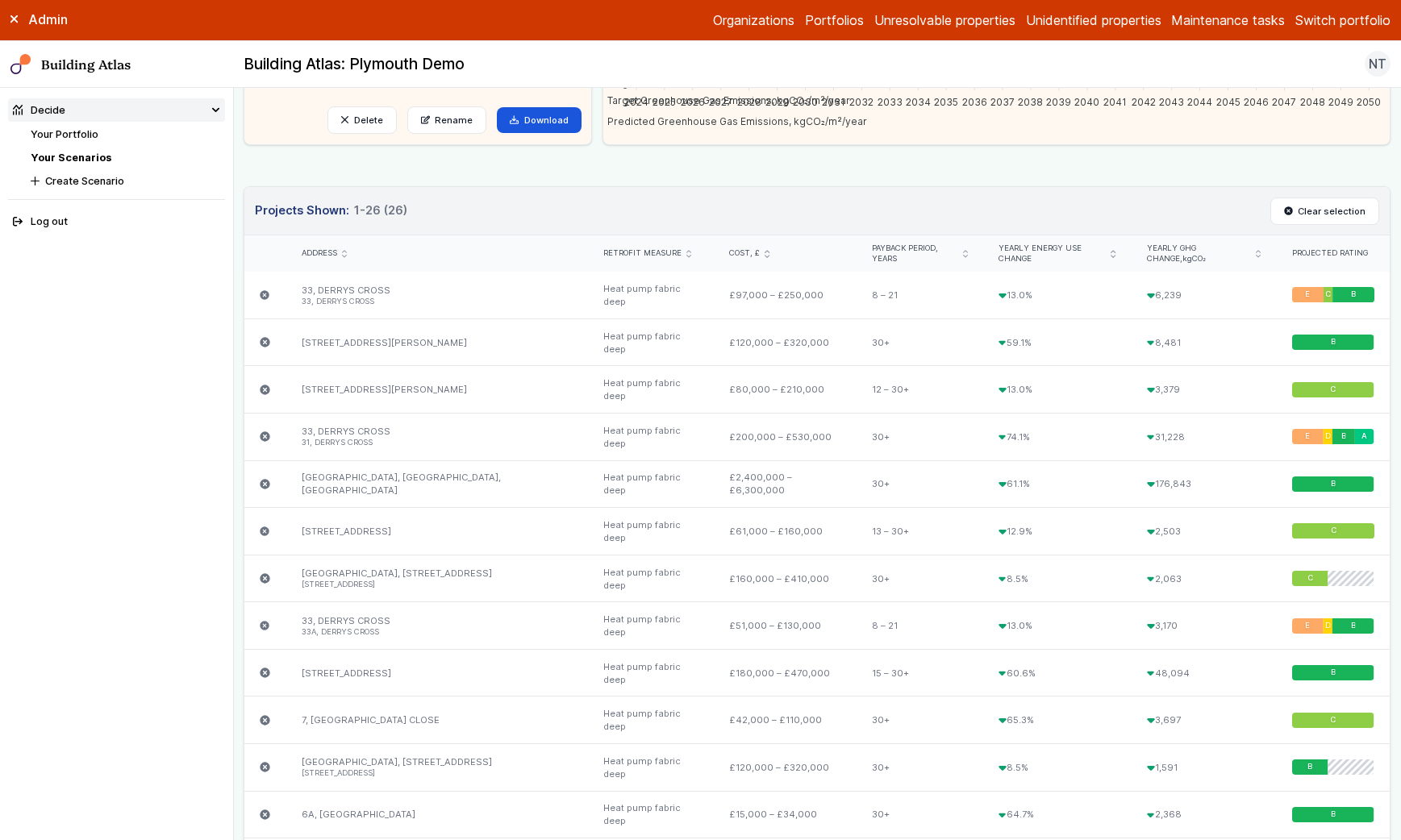
click at [686, 254] on icon "submit" at bounding box center [688, 254] width 5 height 8
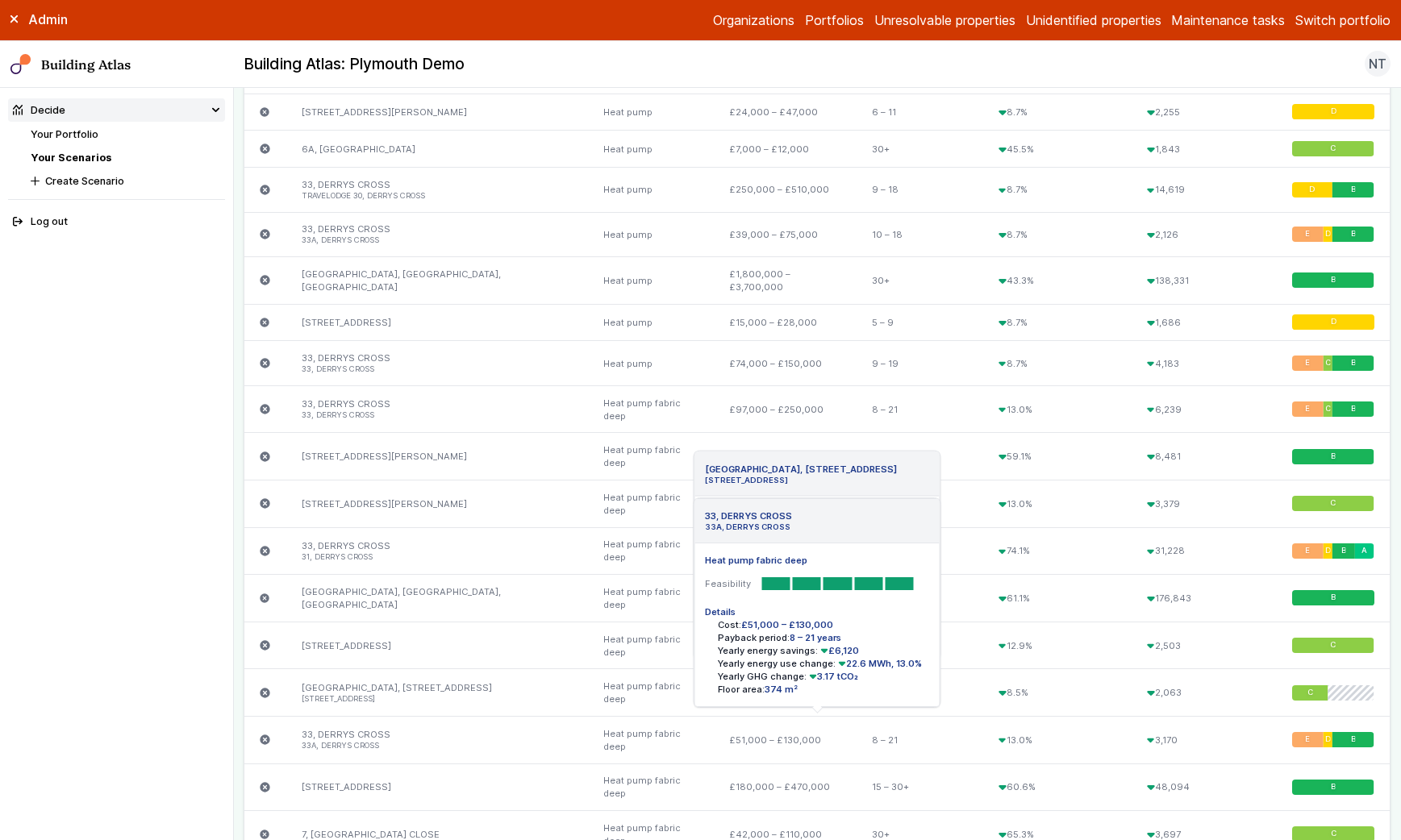
scroll to position [794, 0]
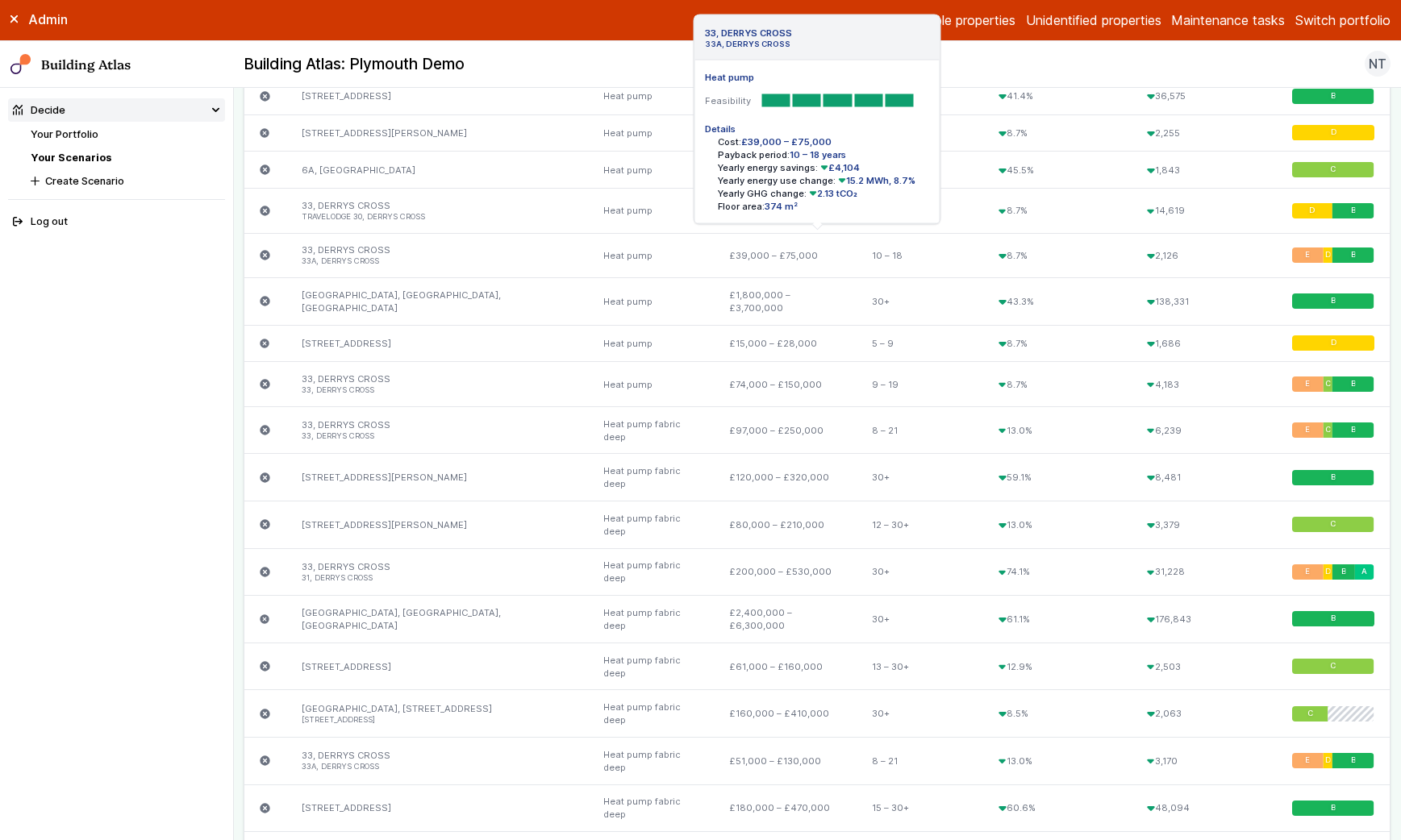
click at [262, 251] on icon "submit" at bounding box center [265, 255] width 10 height 10
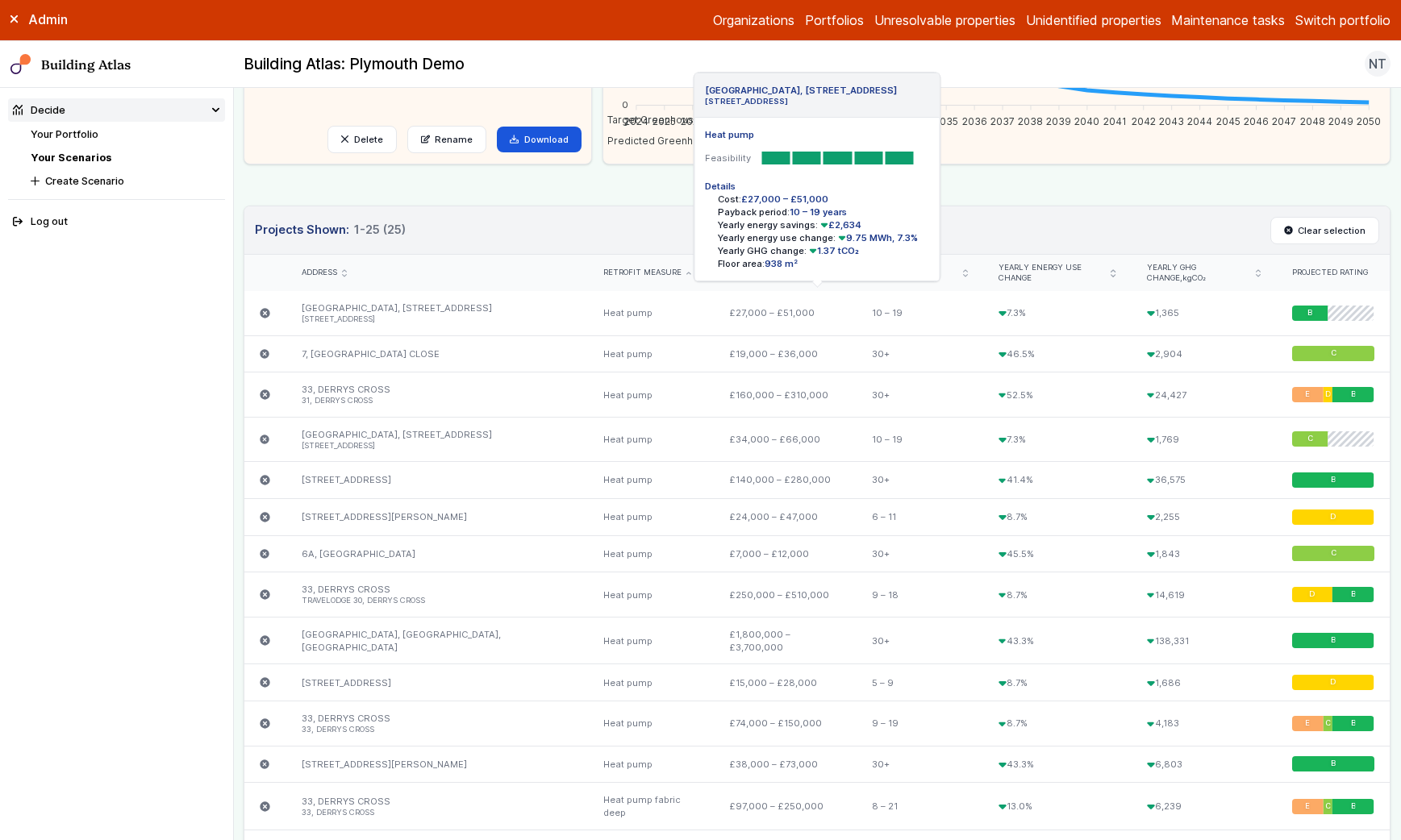
scroll to position [245, 0]
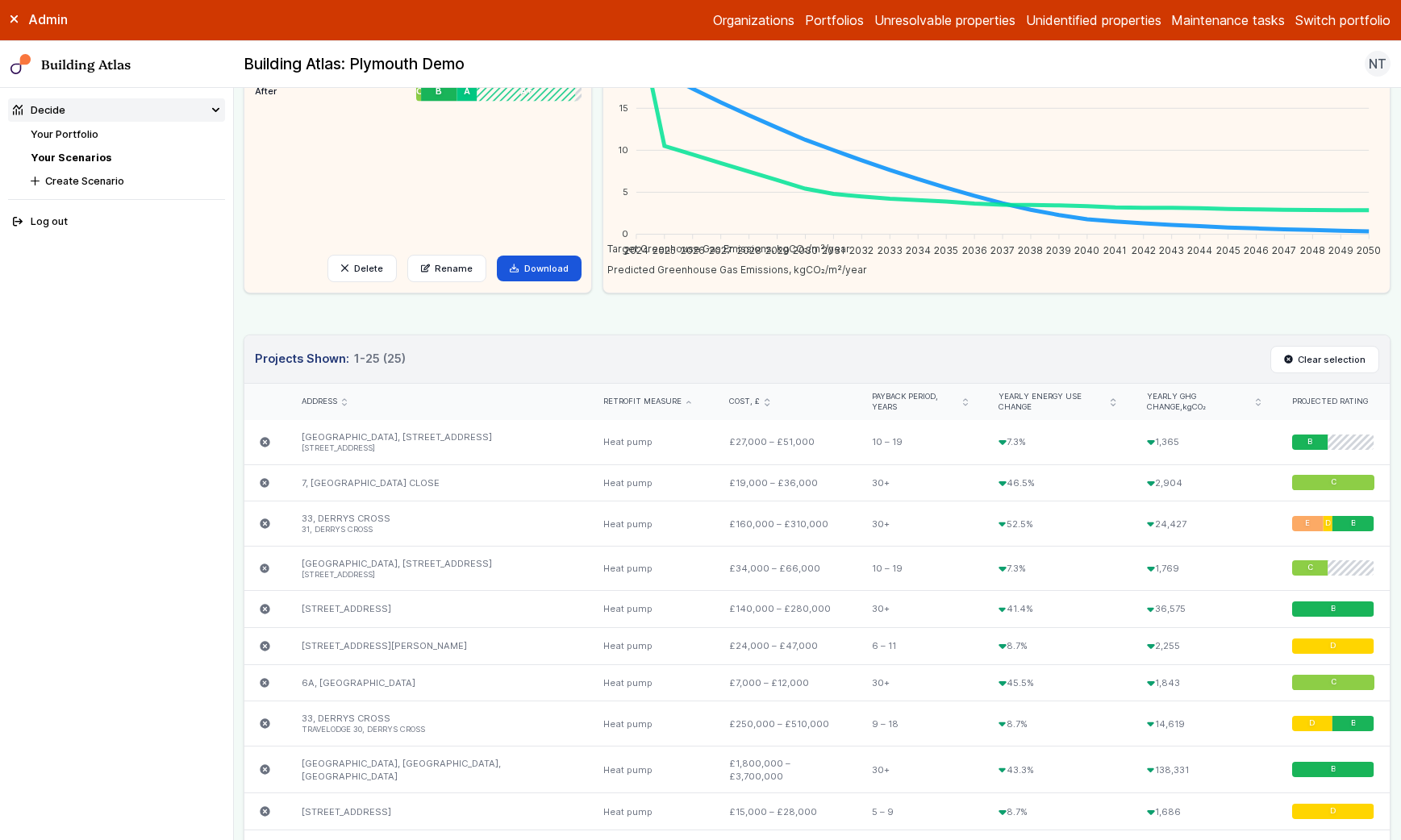
click at [345, 404] on icon "submit" at bounding box center [345, 401] width 4 height 7
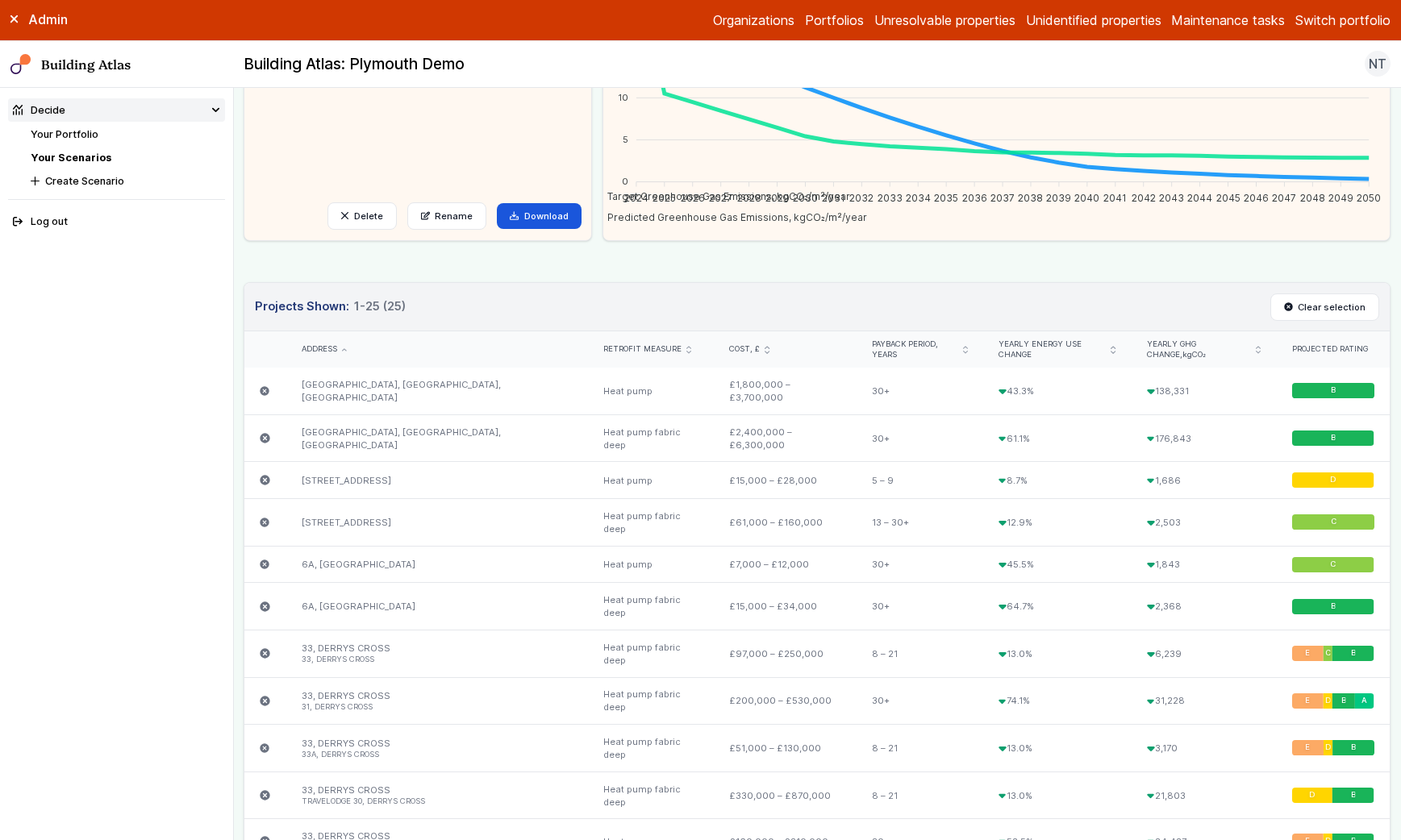
scroll to position [299, 0]
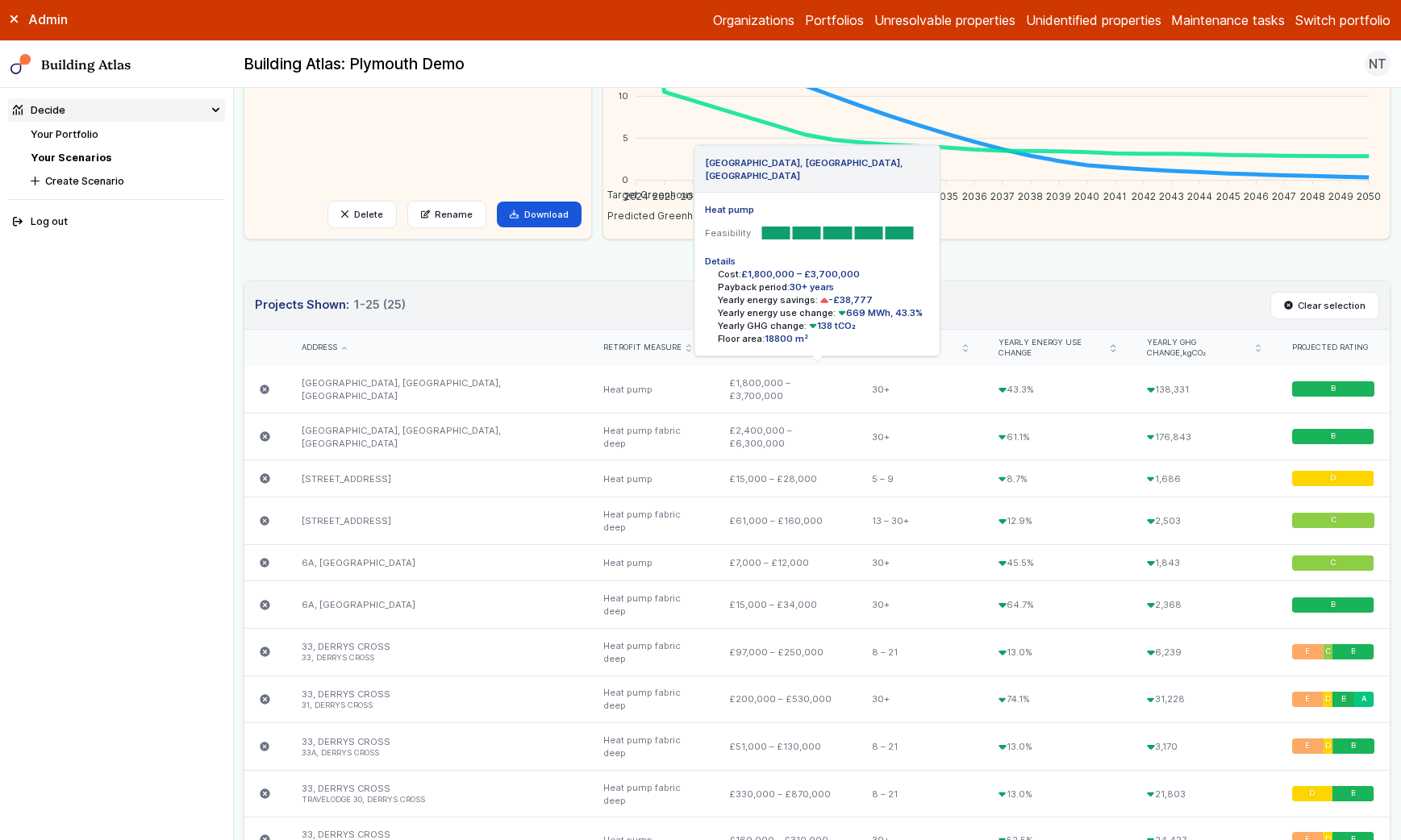
click at [264, 388] on icon "submit" at bounding box center [265, 389] width 10 height 10
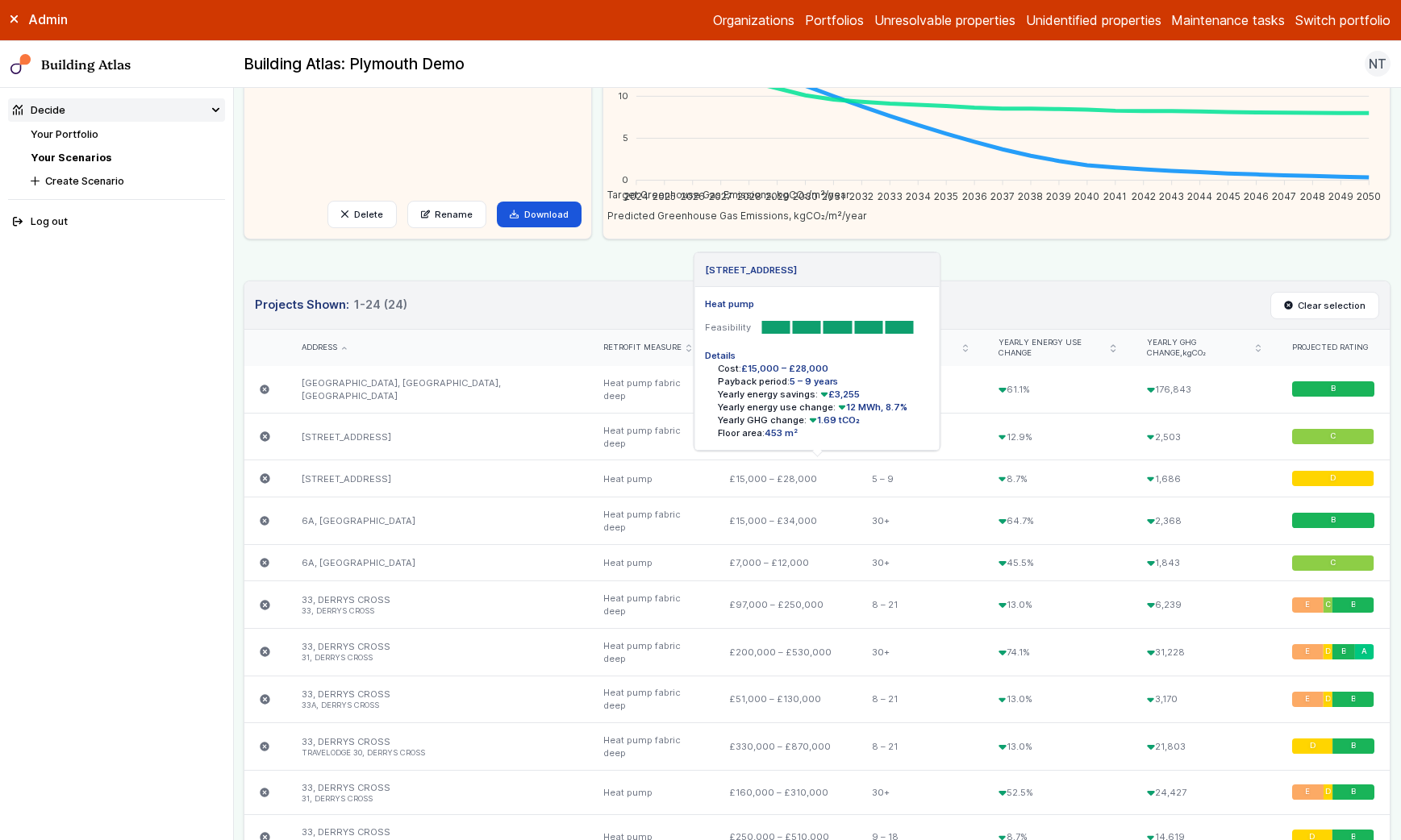
click at [264, 480] on icon "submit" at bounding box center [266, 479] width 10 height 10
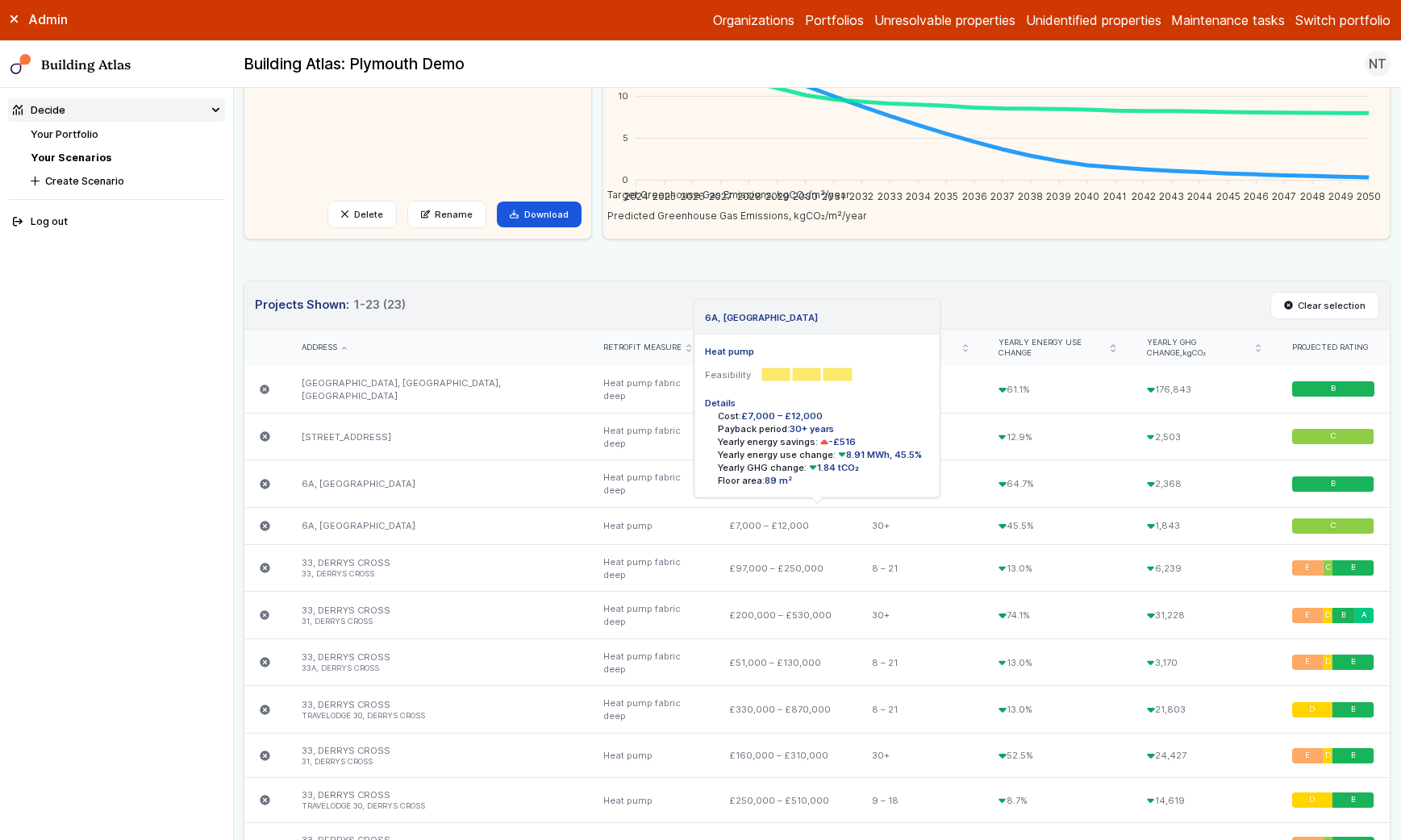
click at [263, 529] on icon "submit" at bounding box center [266, 525] width 10 height 10
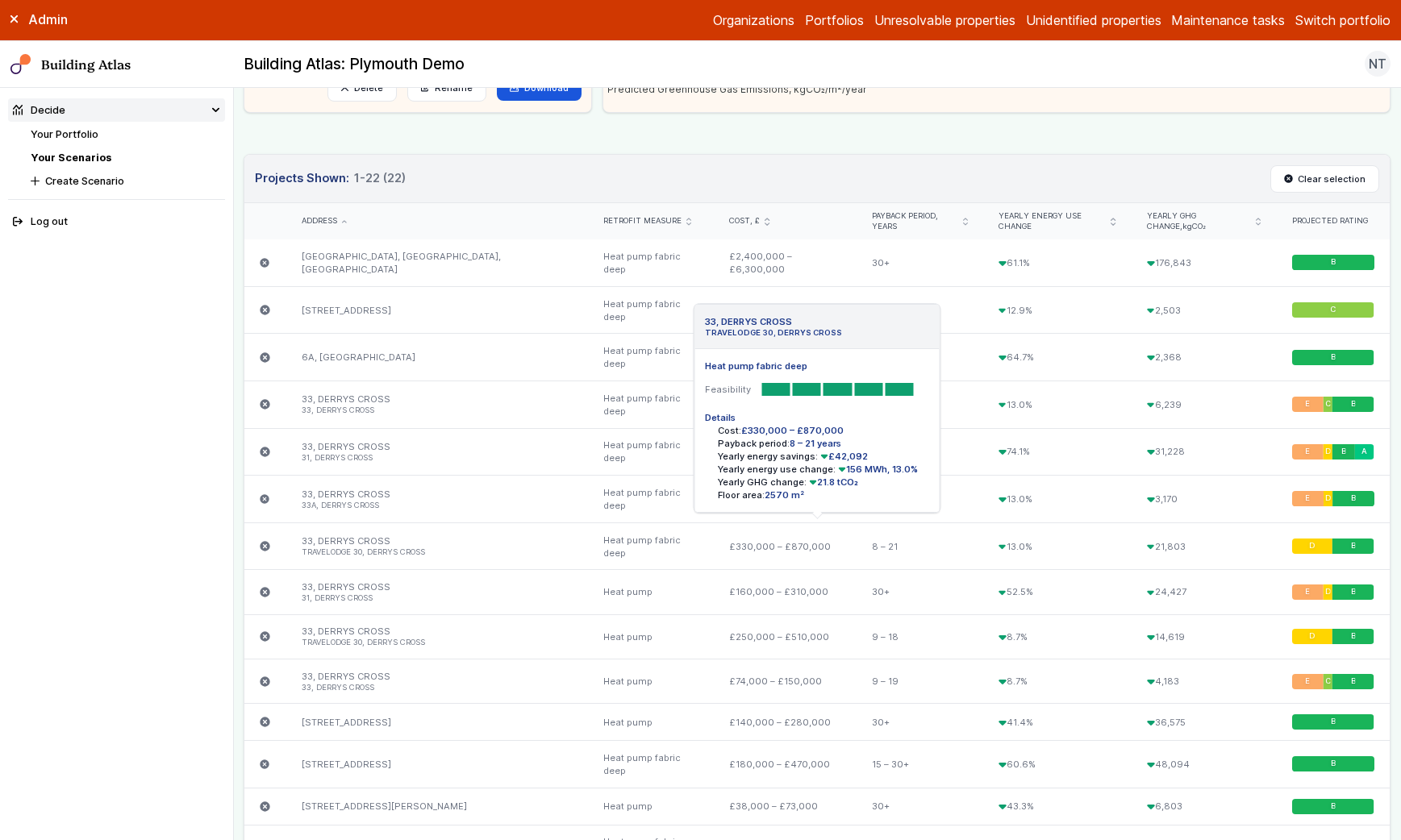
scroll to position [438, 0]
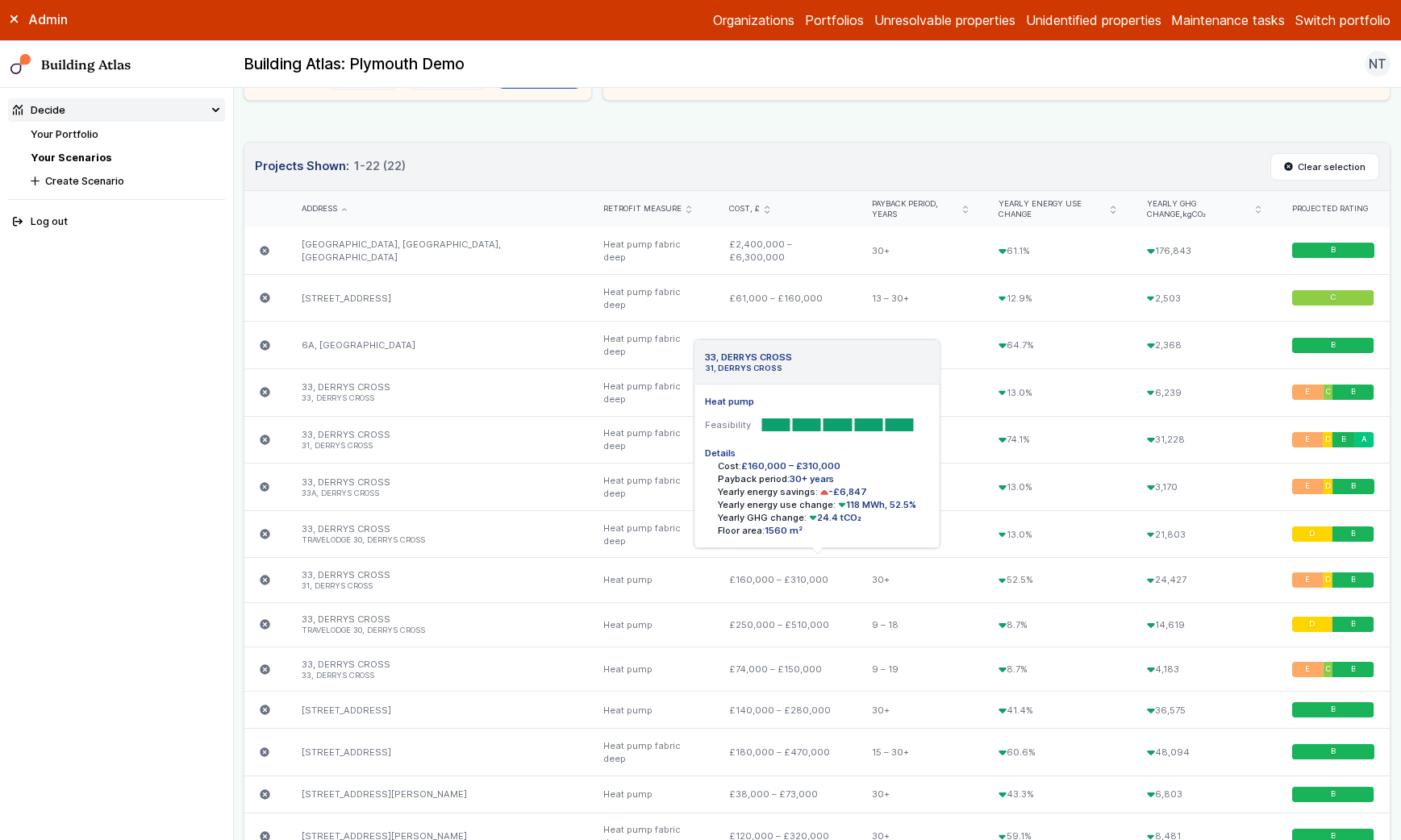
click at [265, 580] on icon "submit" at bounding box center [266, 579] width 10 height 10
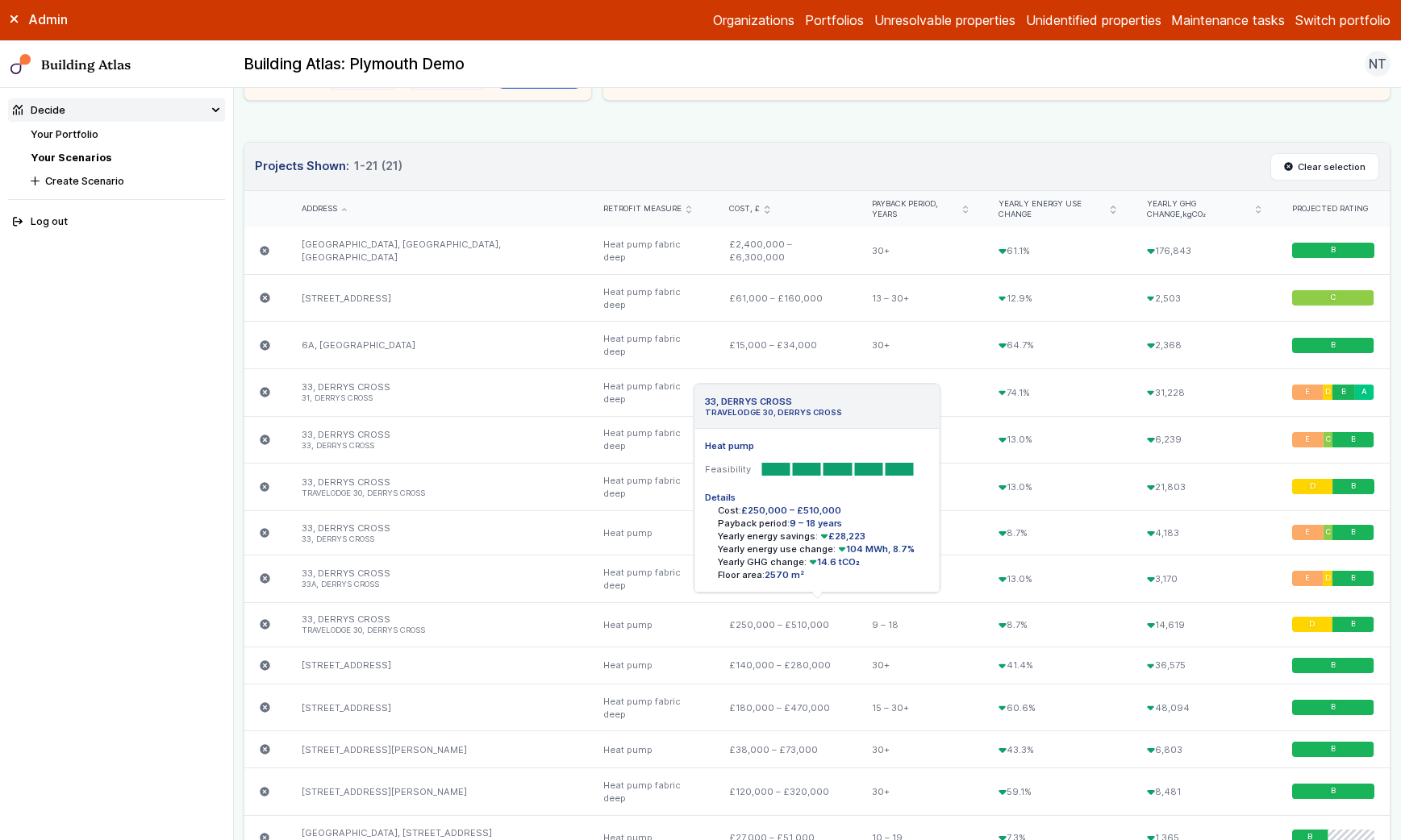
click at [270, 620] on icon "submit" at bounding box center [265, 624] width 10 height 10
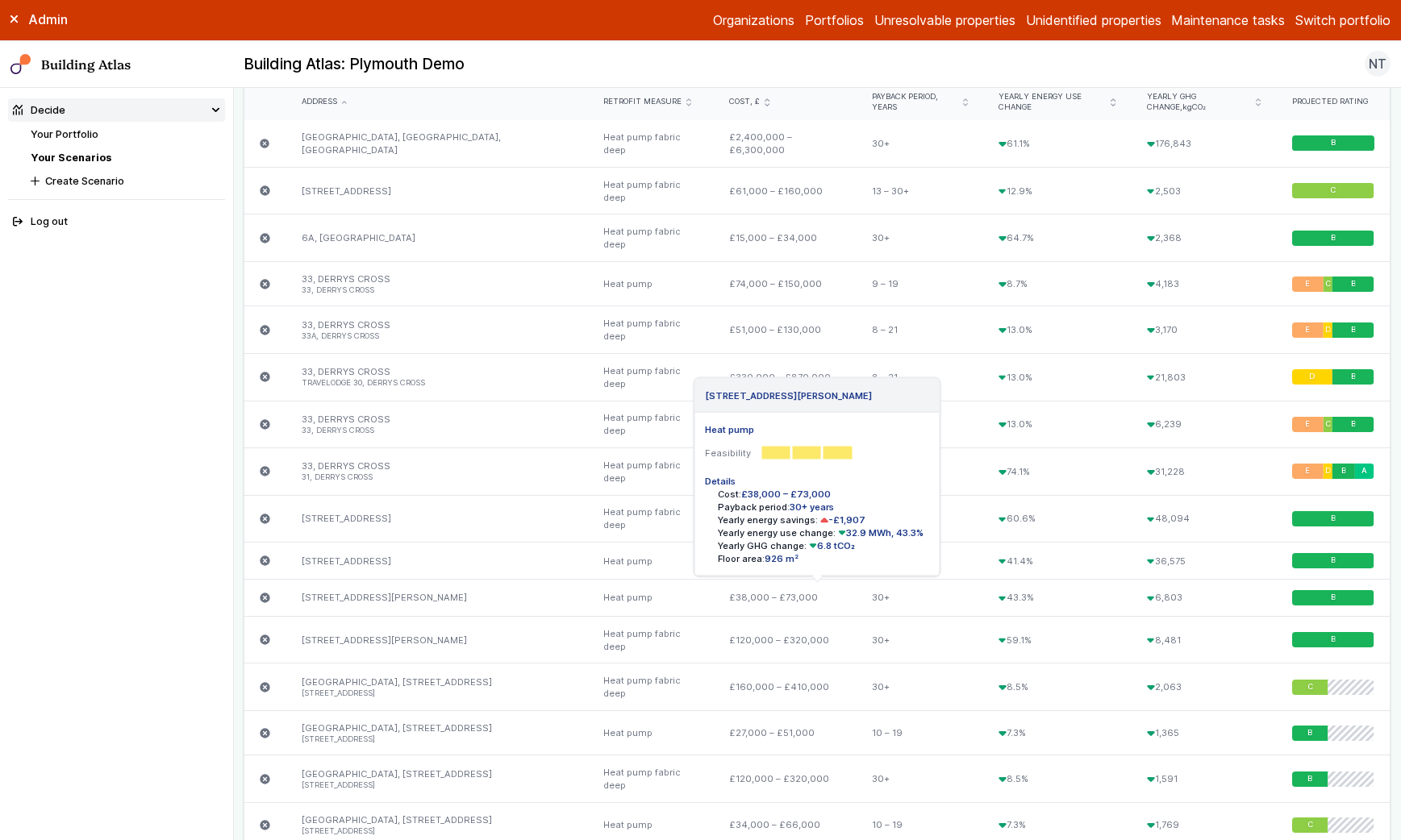
scroll to position [547, 0]
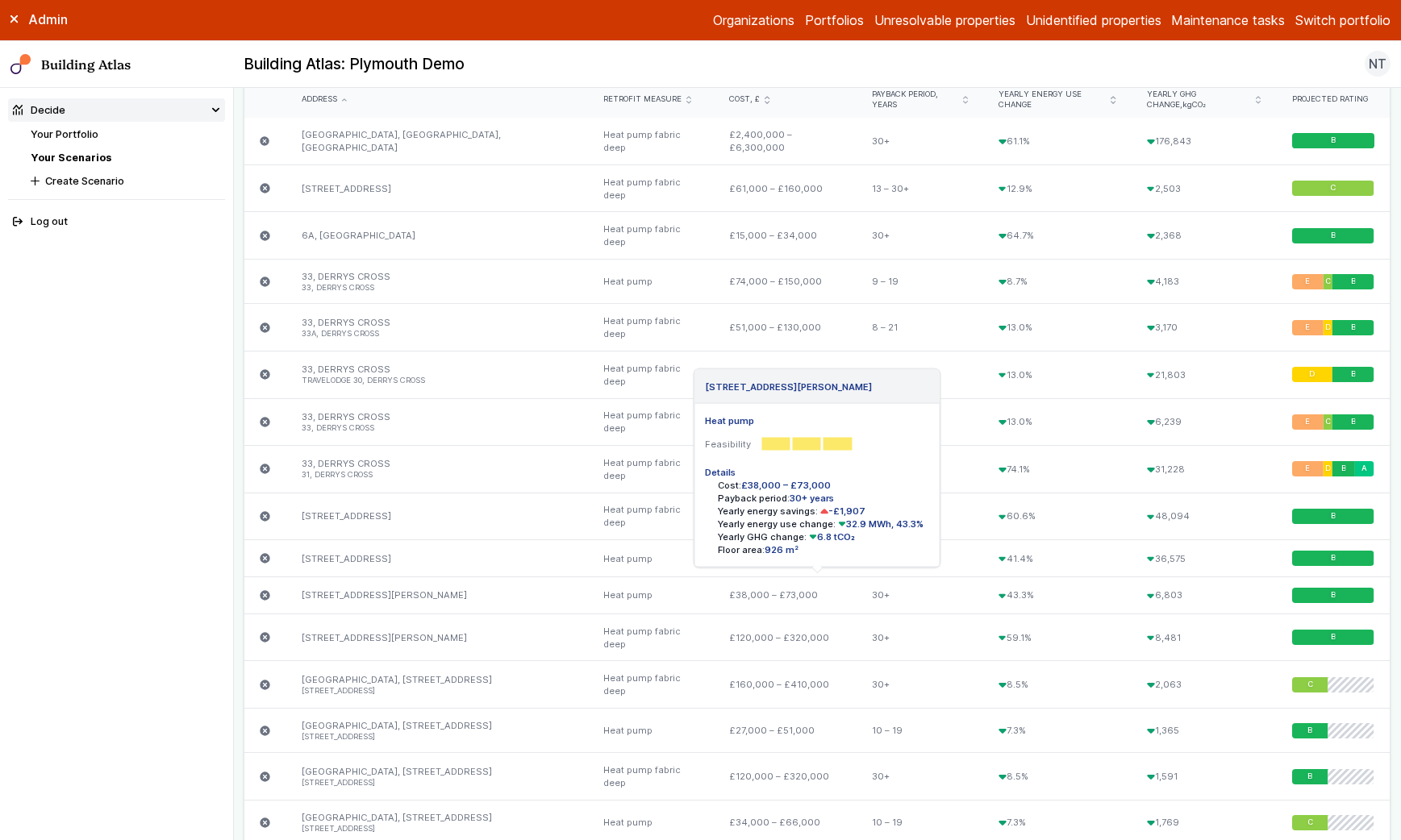
click at [264, 590] on icon "submit" at bounding box center [266, 595] width 10 height 10
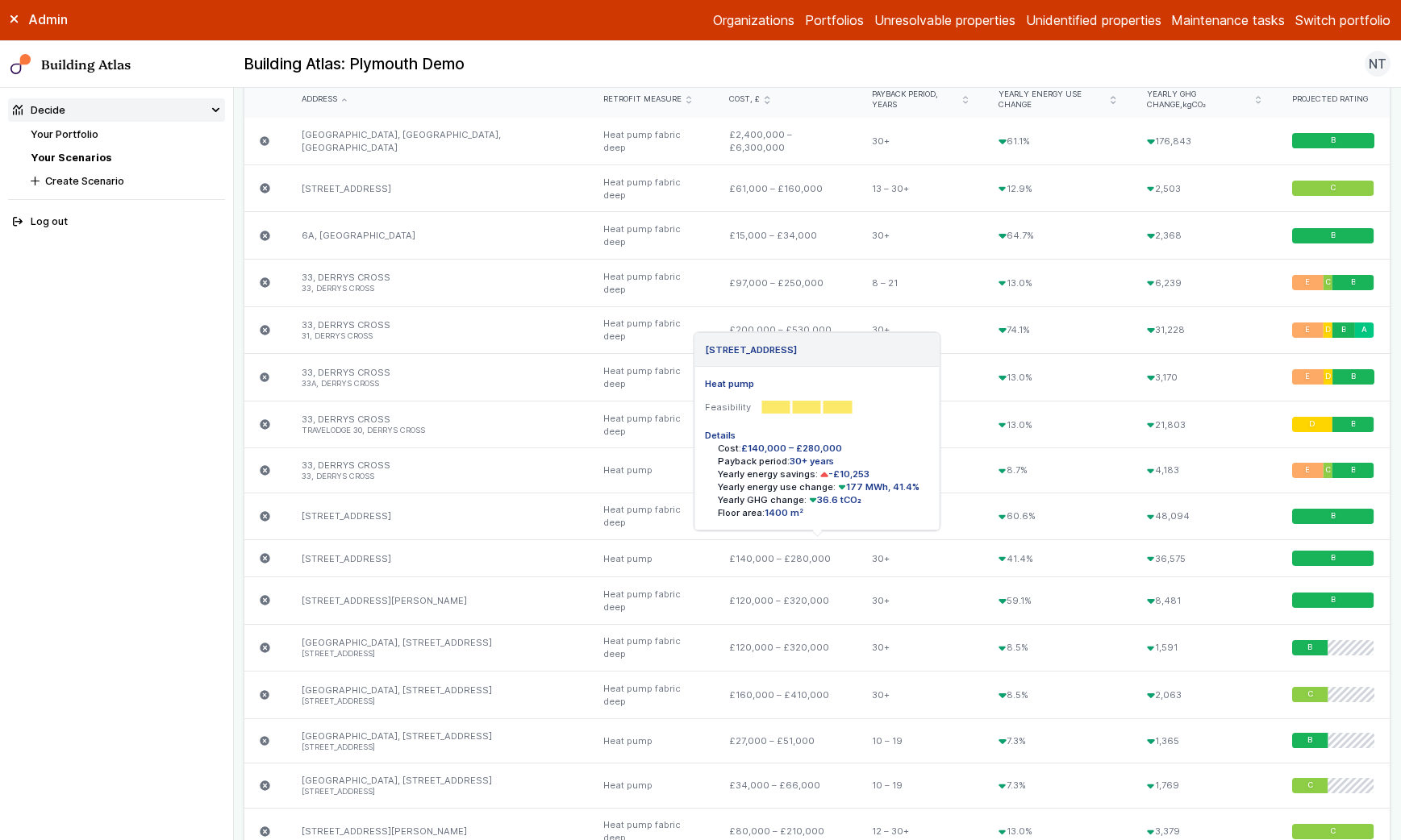
click at [263, 560] on icon "submit" at bounding box center [266, 558] width 10 height 10
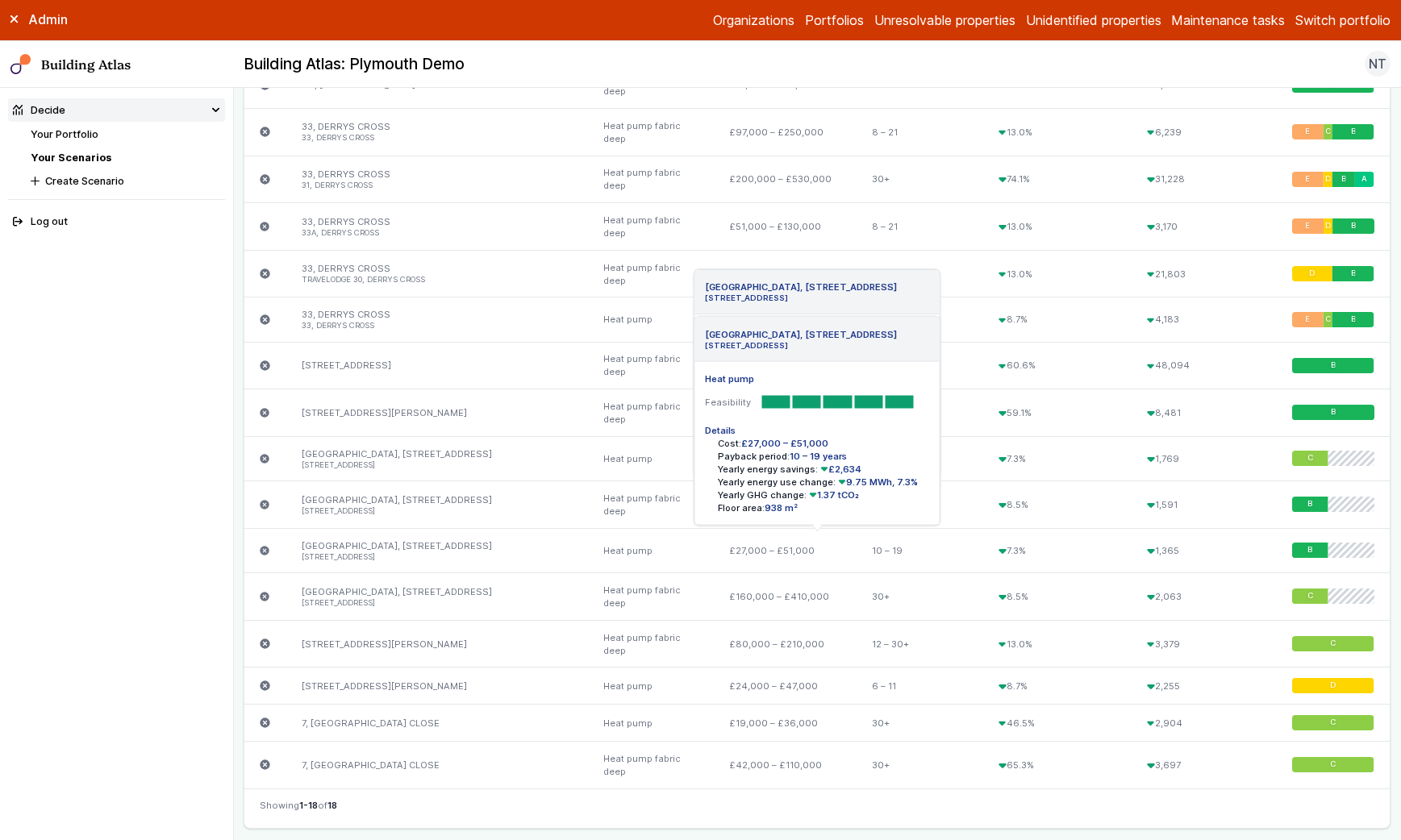
scroll to position [701, 0]
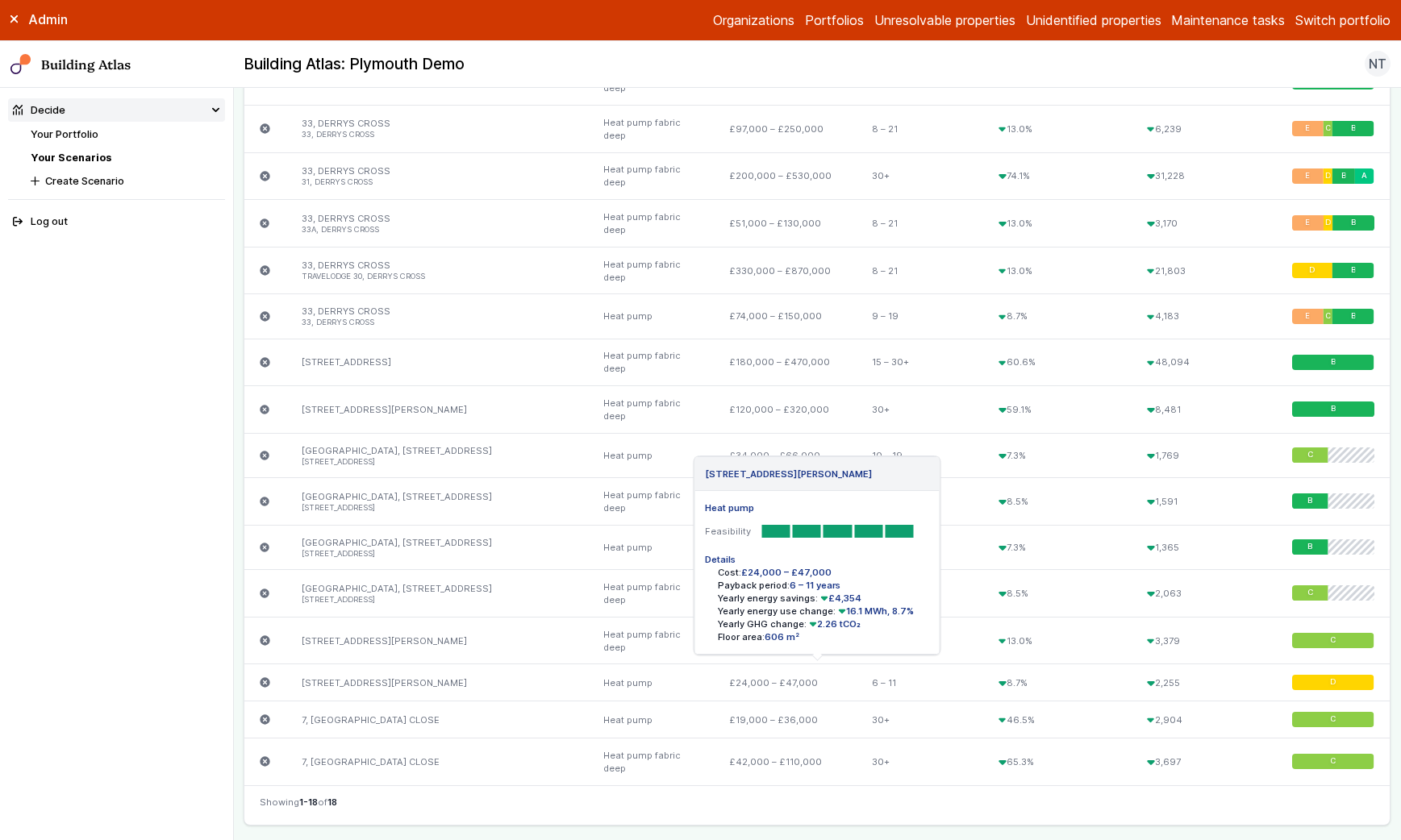
click at [266, 684] on icon "submit" at bounding box center [266, 683] width 10 height 10
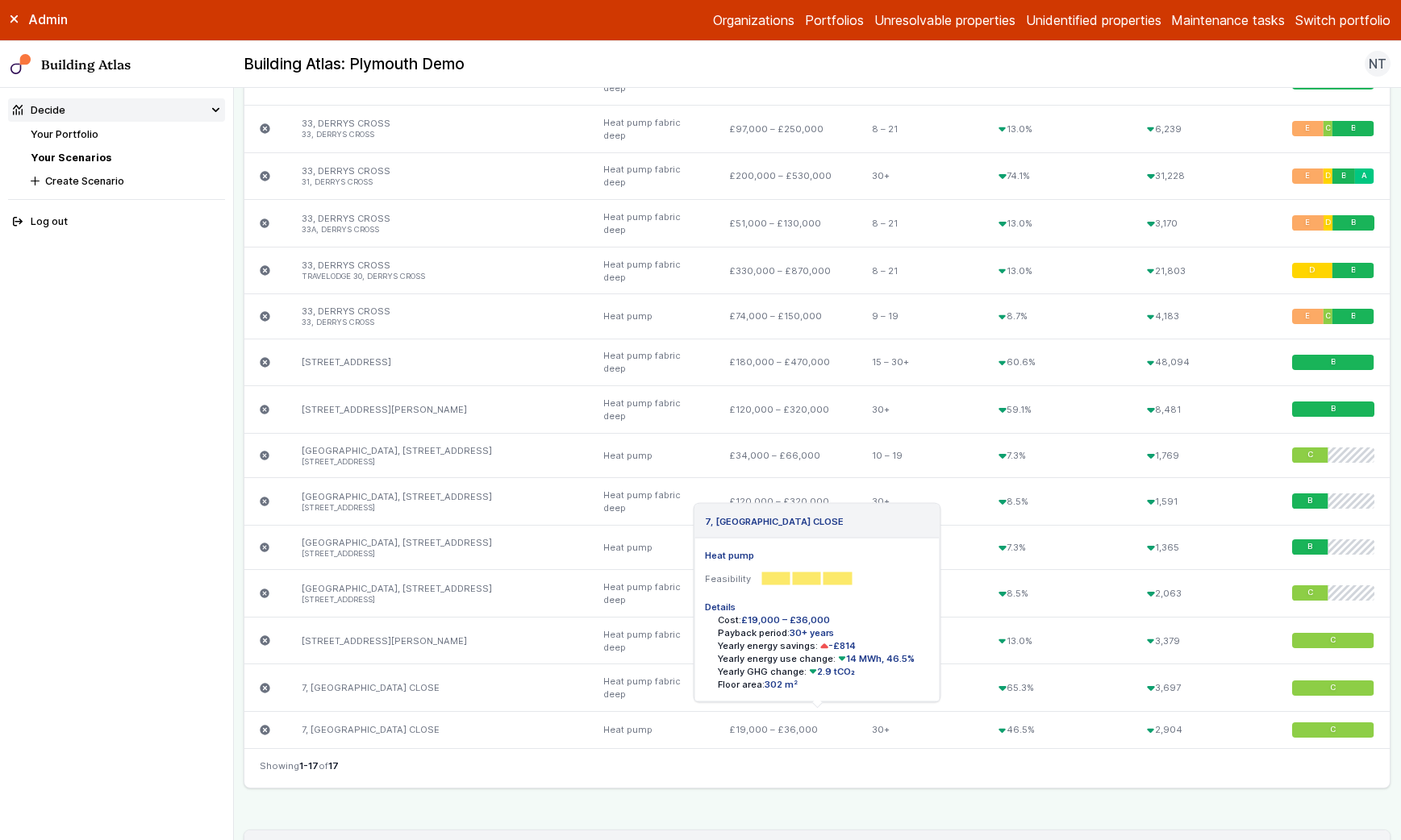
click at [267, 725] on icon "submit" at bounding box center [266, 730] width 10 height 10
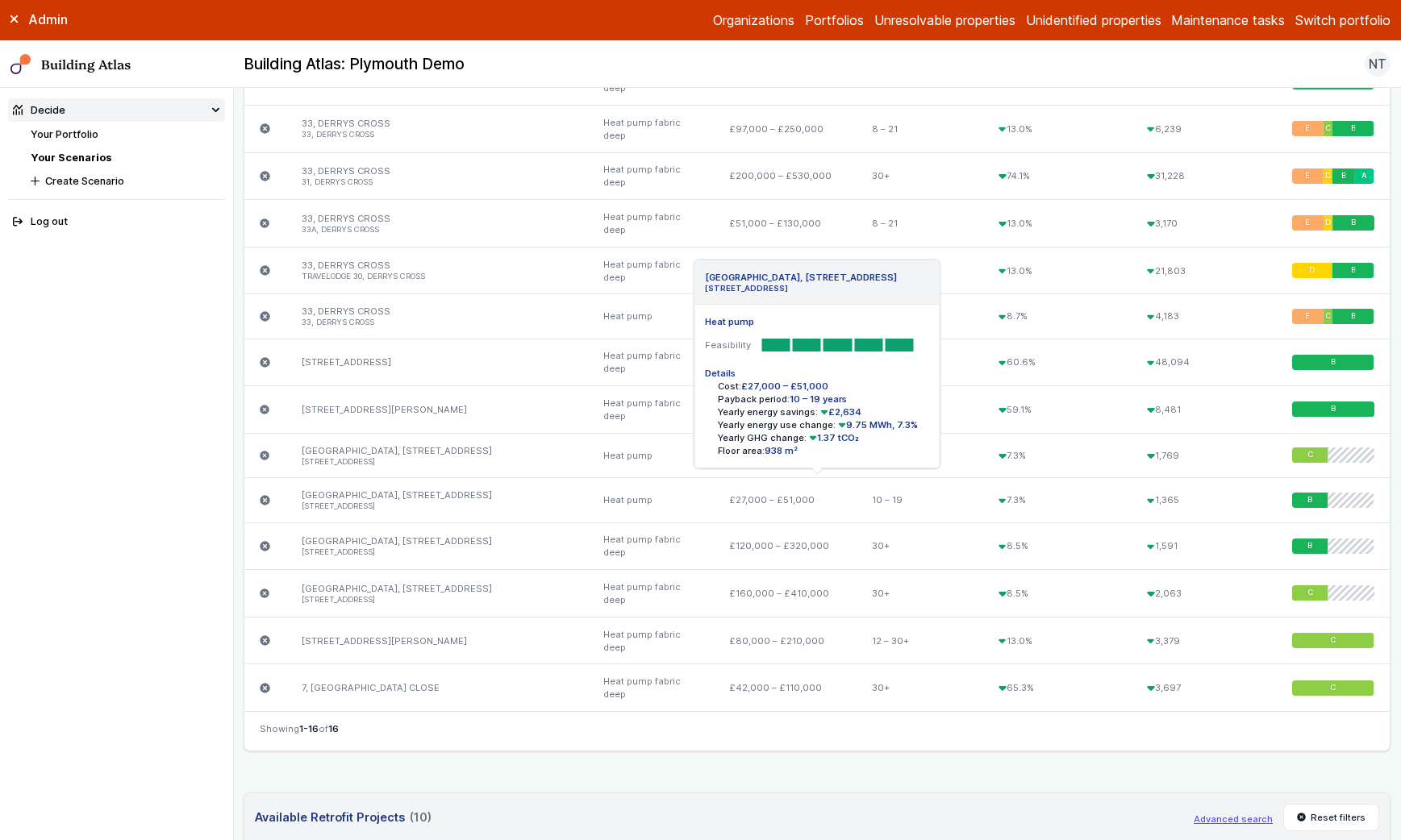
click at [261, 499] on icon "submit" at bounding box center [266, 499] width 10 height 10
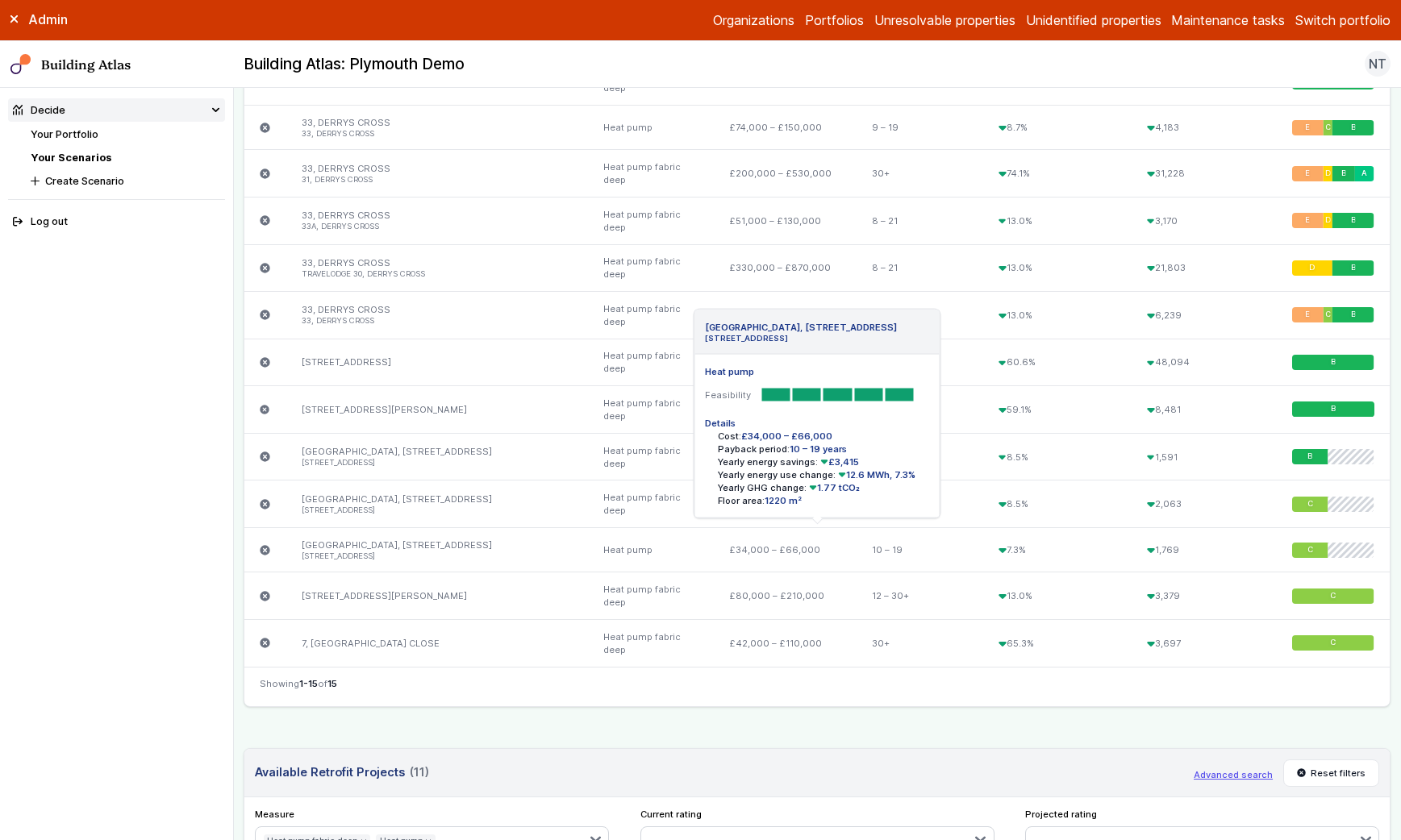
click at [262, 556] on div "[GEOGRAPHIC_DATA], [STREET_ADDRESS] [STREET_ADDRESS] Heat pump Feasibility Deta…" at bounding box center [265, 550] width 41 height 45
click at [264, 546] on icon "submit" at bounding box center [266, 550] width 10 height 10
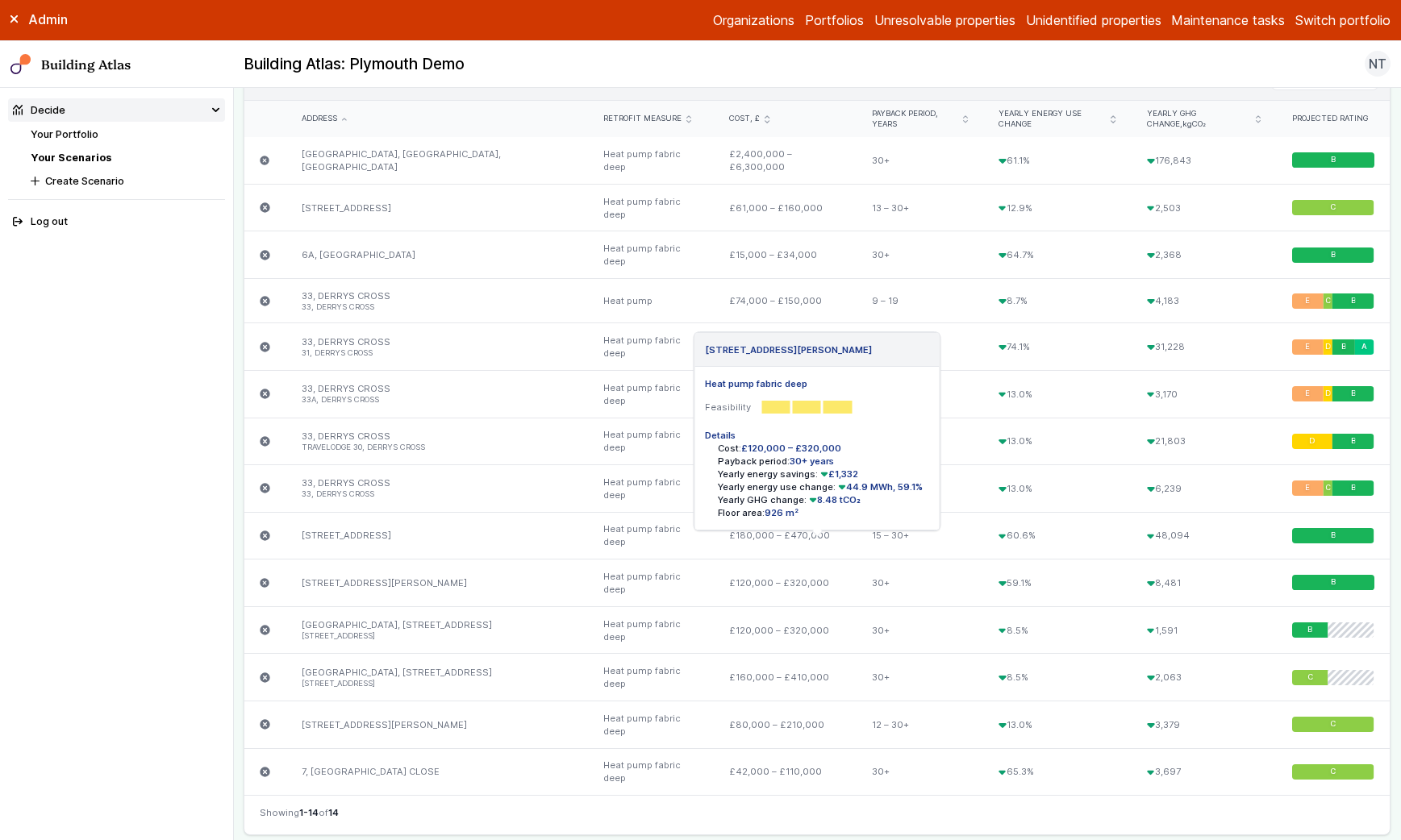
scroll to position [525, 0]
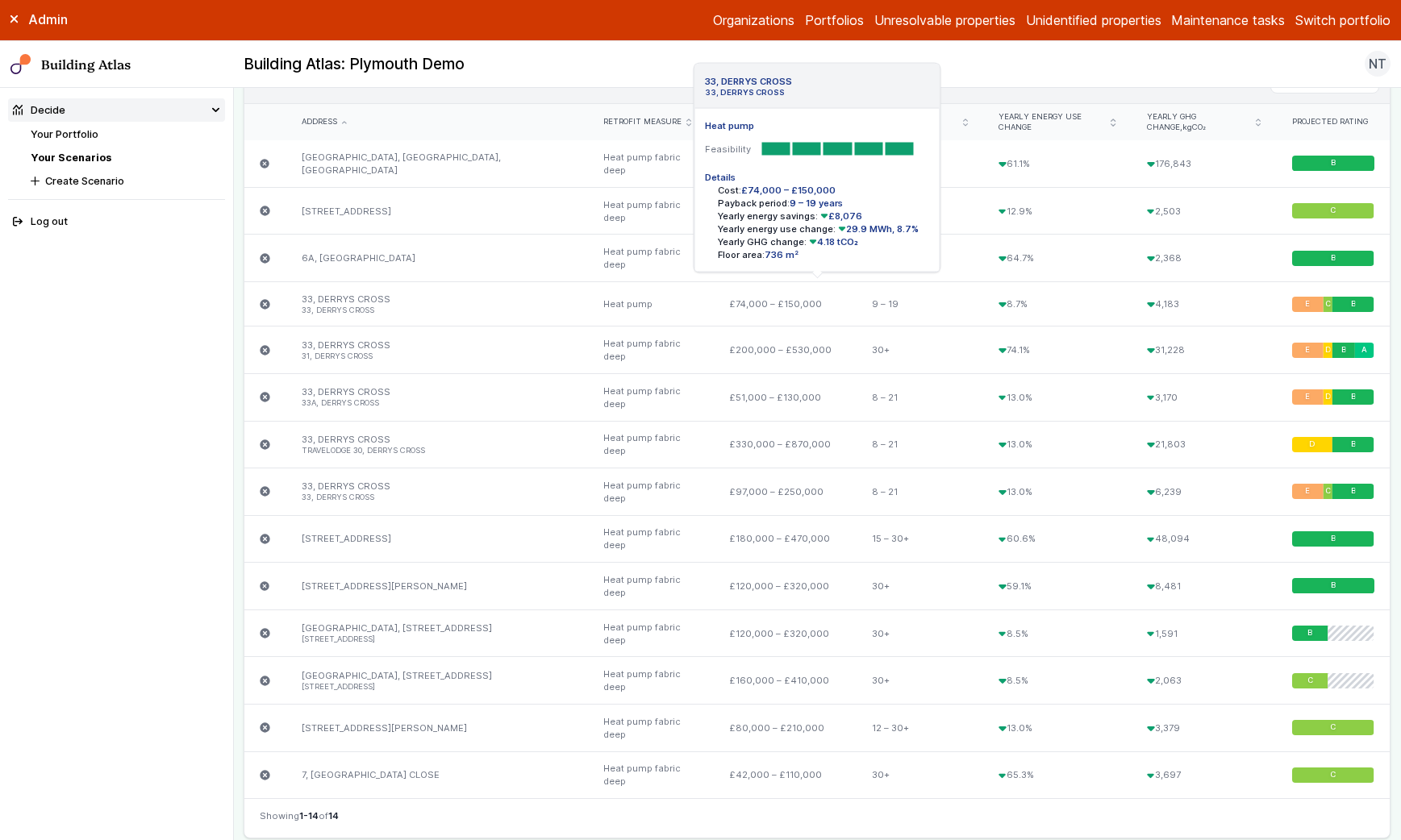
click at [259, 299] on div "33, DERRYS CROSS 33, DERRYS CROSS Heat pump Feasibility Details Cost: £74,000 –…" at bounding box center [265, 303] width 41 height 45
click at [265, 300] on icon "submit" at bounding box center [266, 303] width 10 height 10
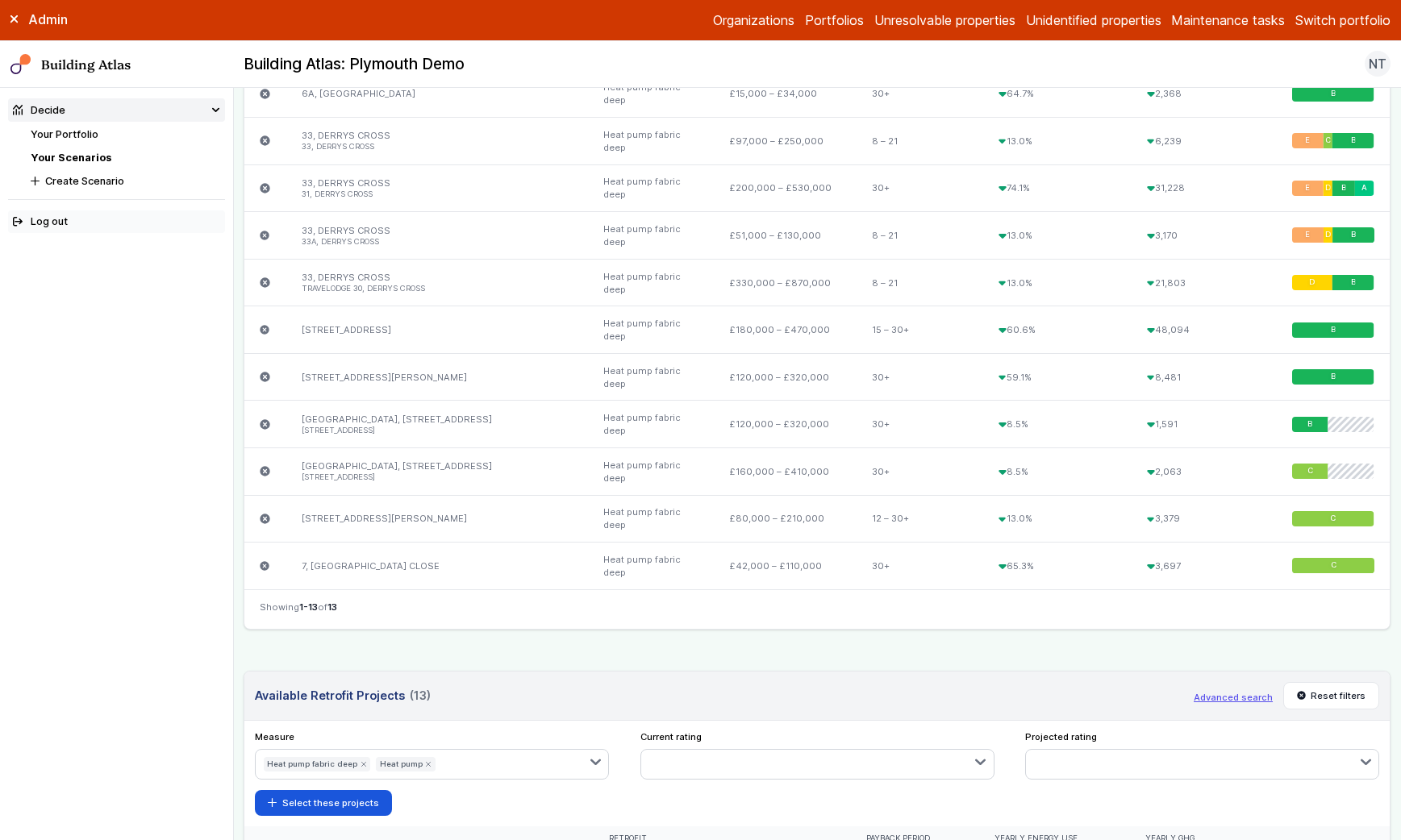
scroll to position [268, 0]
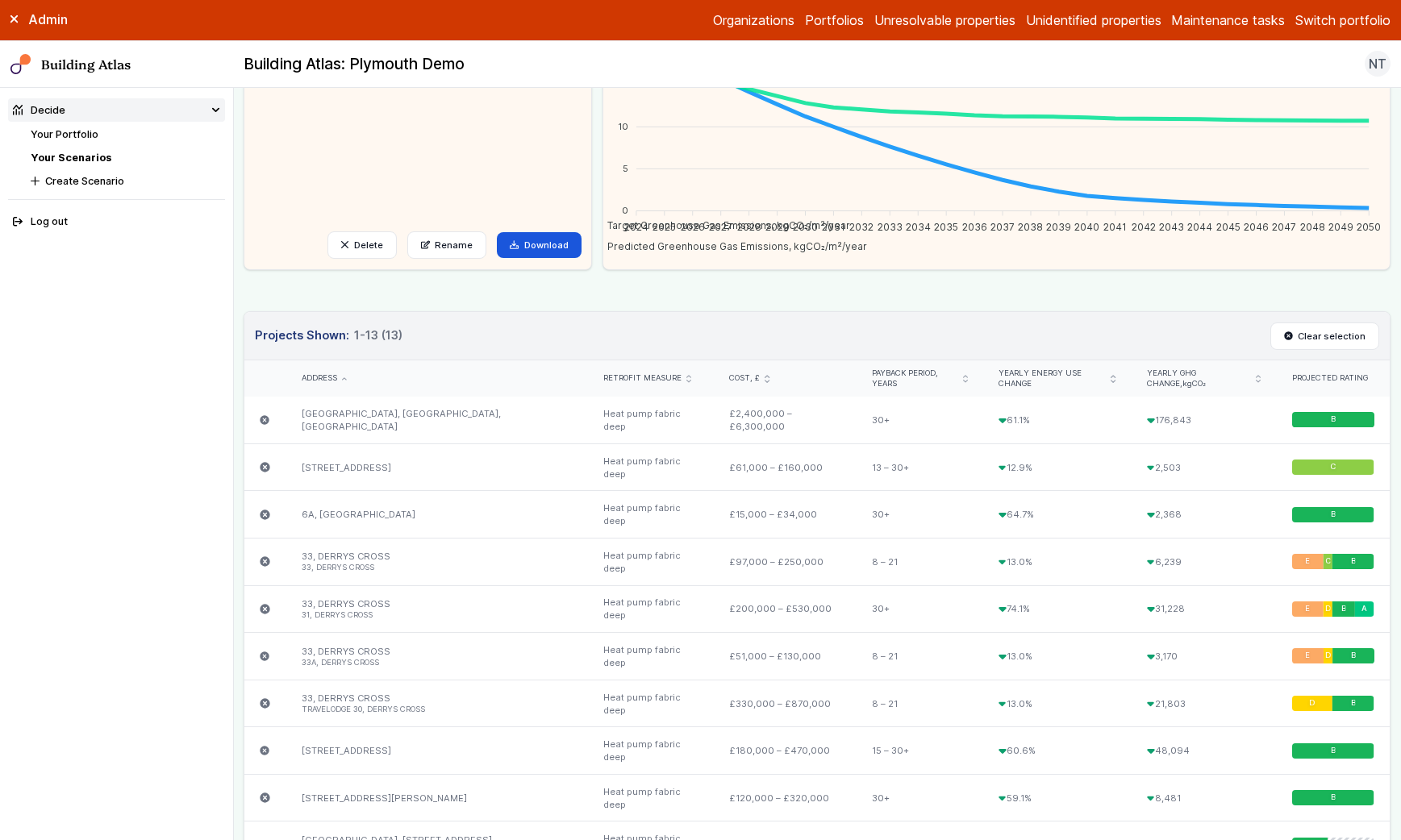
click at [92, 135] on link "Your Portfolio" at bounding box center [64, 134] width 68 height 12
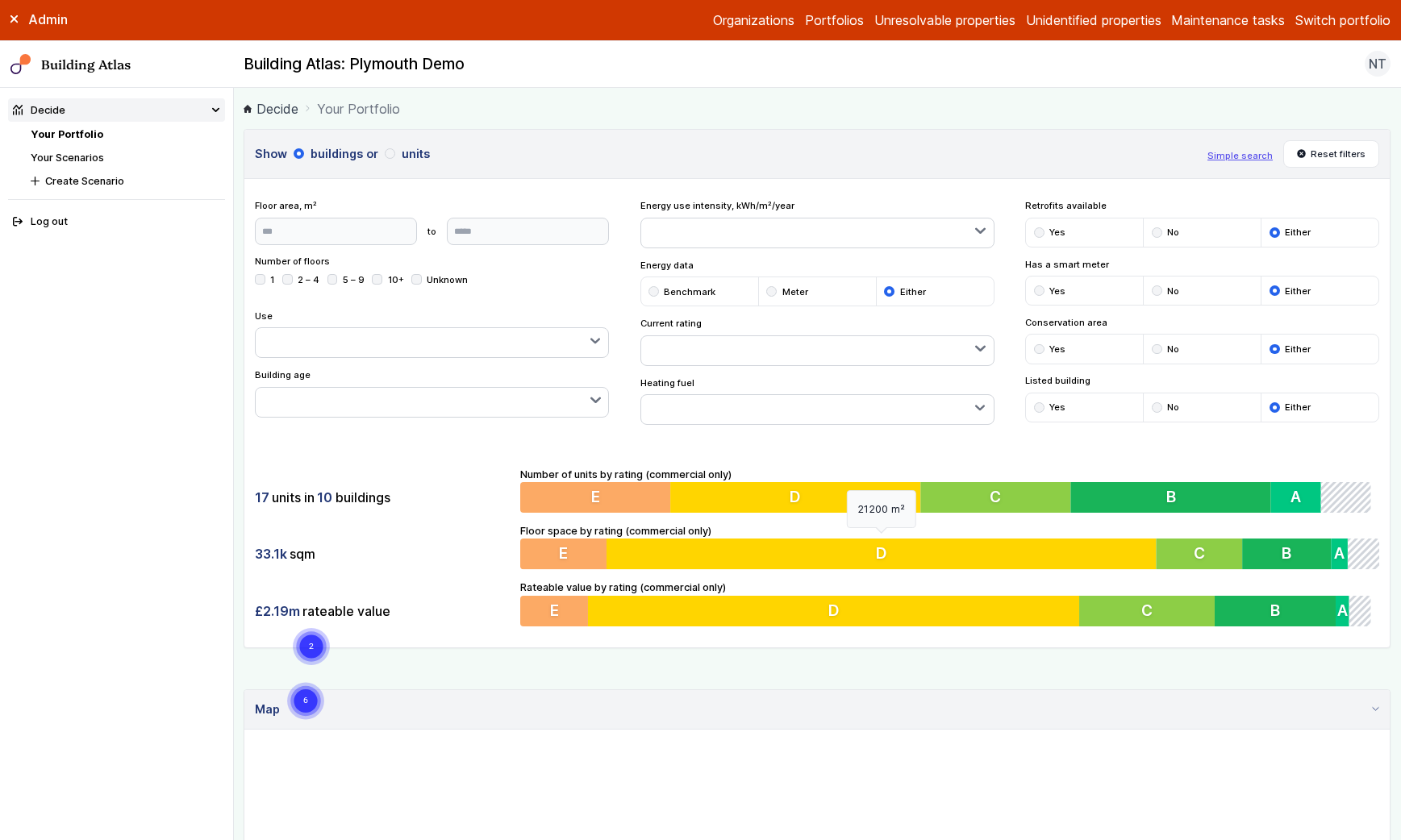
click at [742, 552] on button "D" at bounding box center [881, 554] width 550 height 30
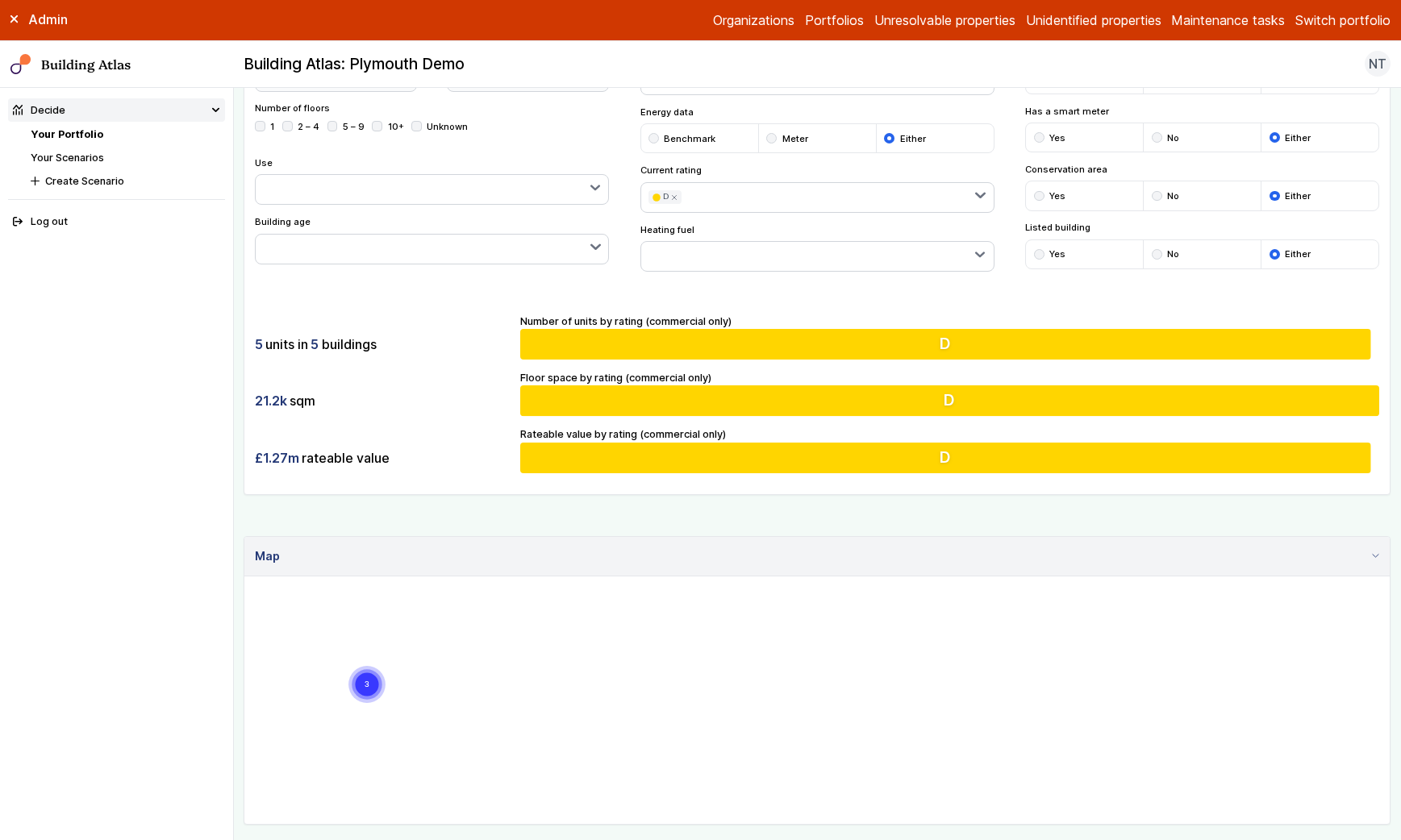
scroll to position [148, 0]
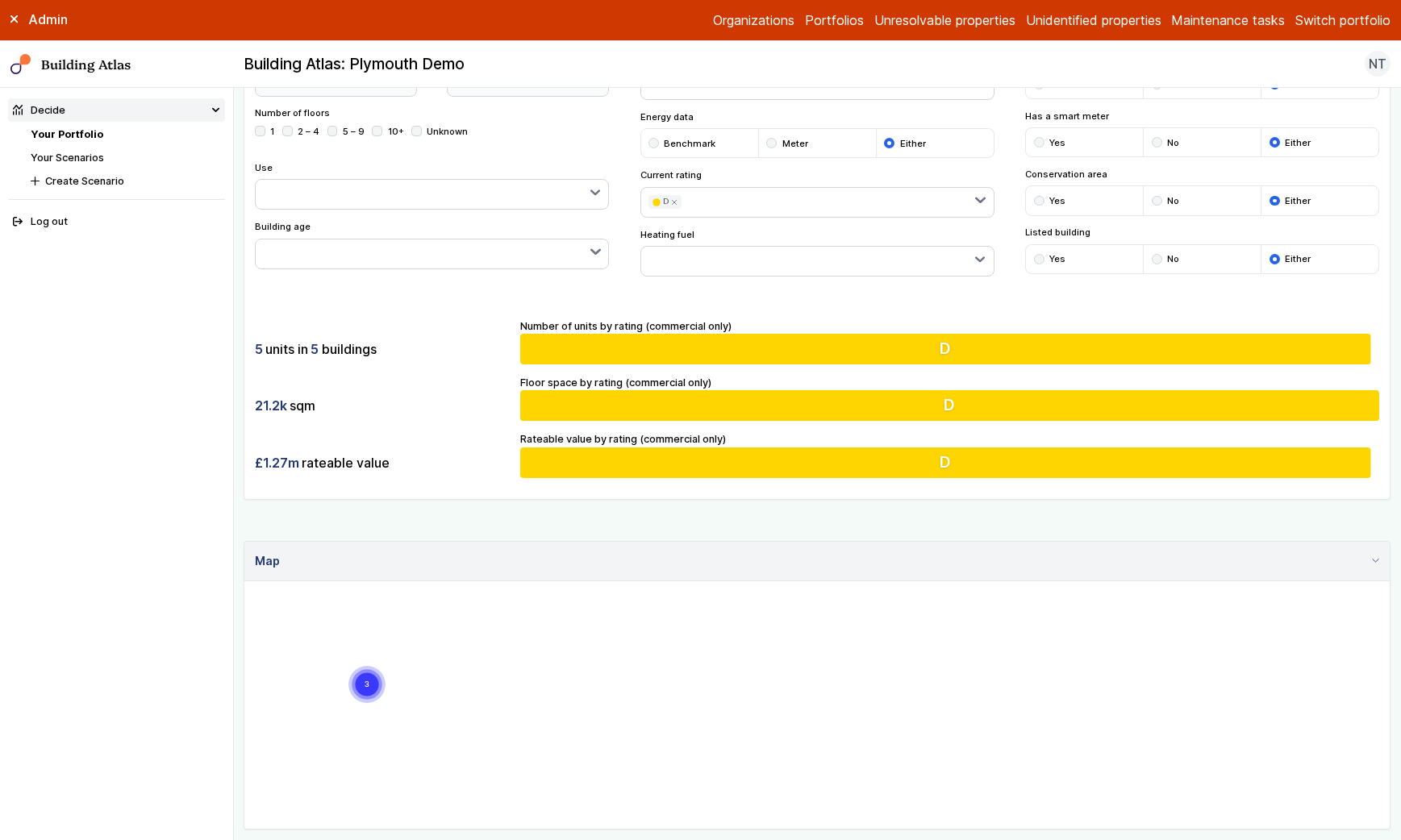
click at [674, 205] on button "D" at bounding box center [664, 202] width 33 height 13
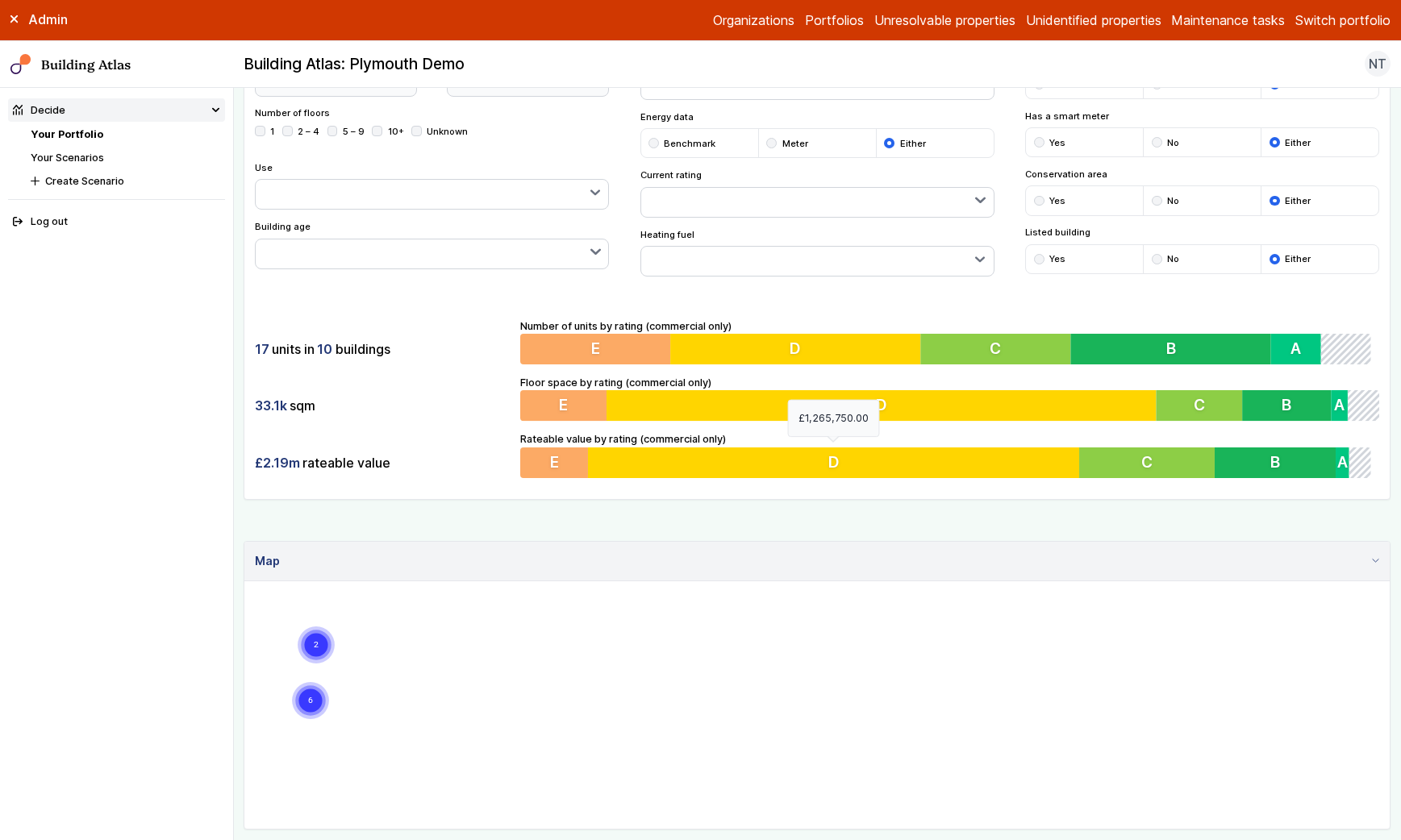
click at [762, 453] on button "D" at bounding box center [837, 462] width 496 height 30
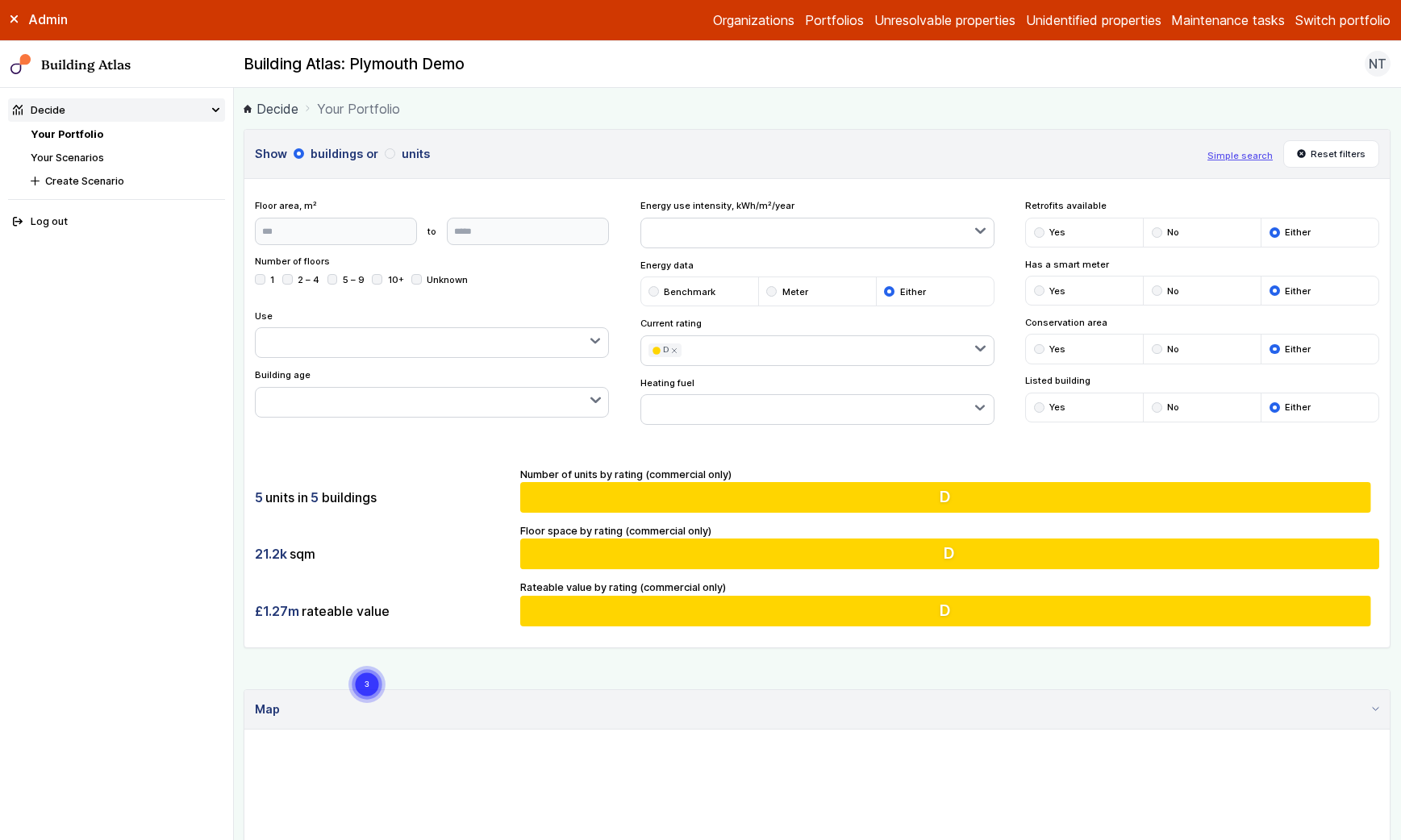
click at [678, 346] on button "D" at bounding box center [664, 350] width 33 height 13
